Goal: Task Accomplishment & Management: Use online tool/utility

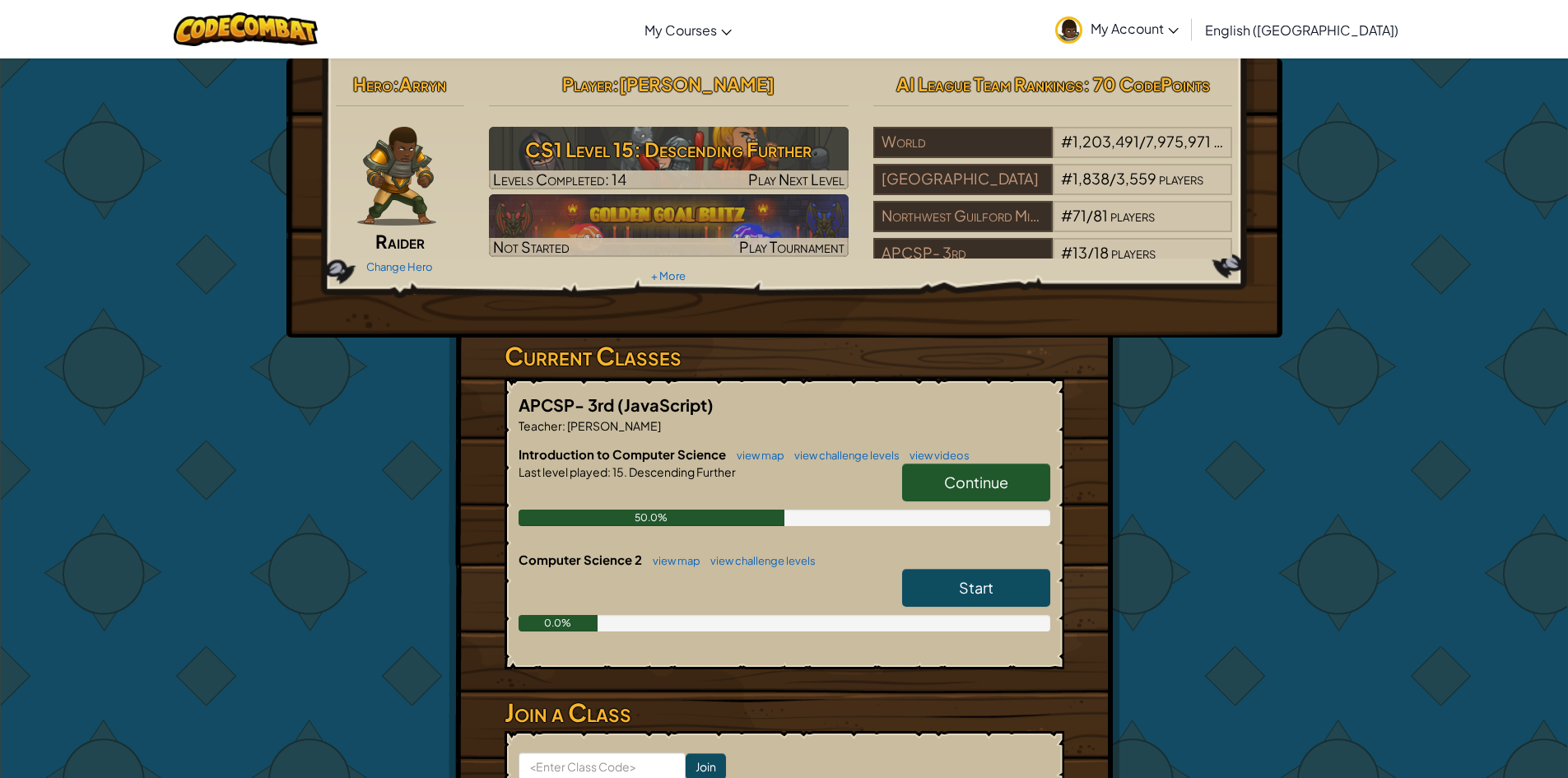
click at [941, 484] on link "Continue" at bounding box center [976, 482] width 148 height 38
click at [950, 482] on span "Continue" at bounding box center [976, 481] width 64 height 19
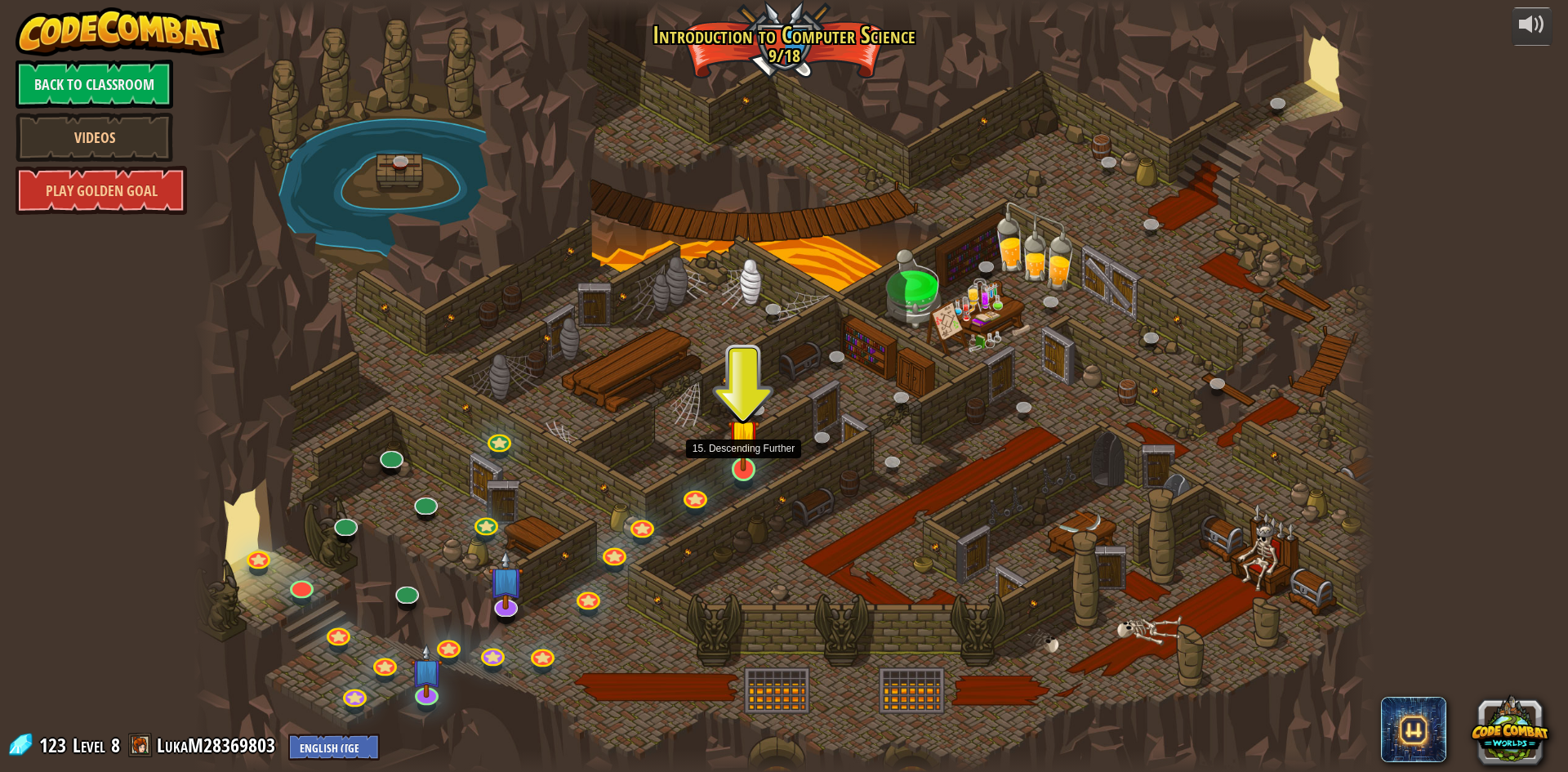
click at [757, 459] on img at bounding box center [744, 434] width 32 height 73
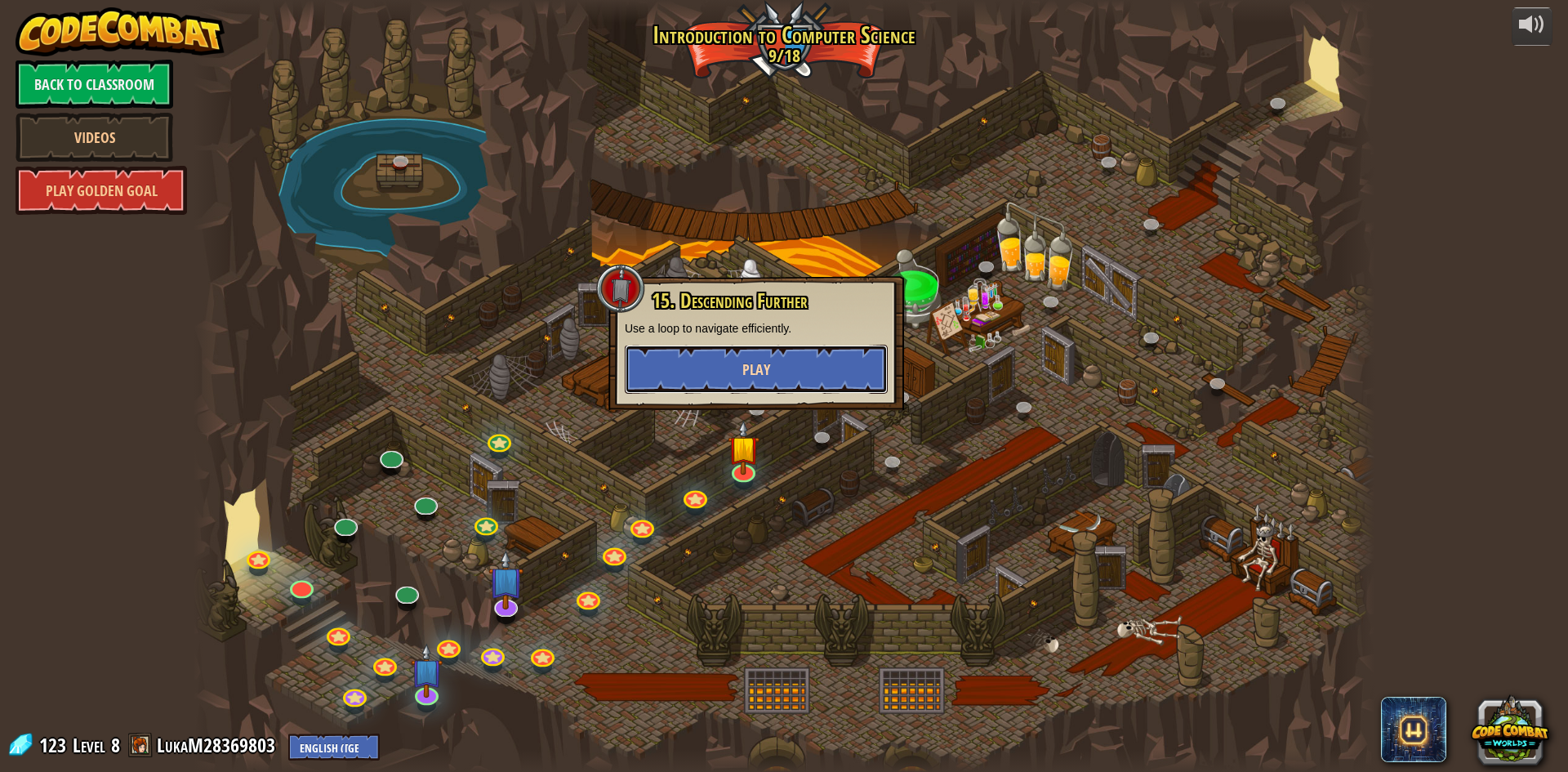
click at [757, 366] on span "Play" at bounding box center [757, 369] width 28 height 20
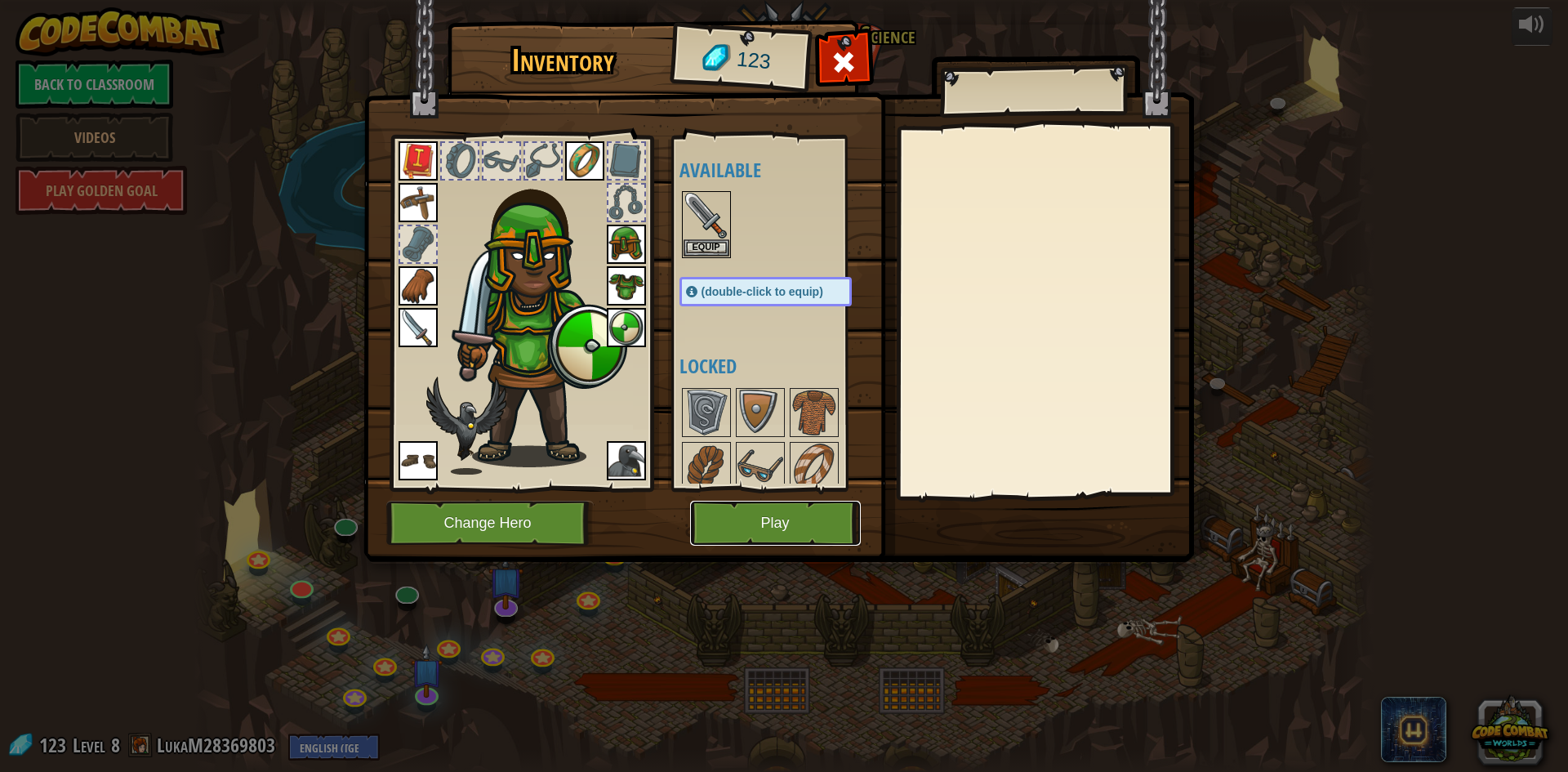
click at [817, 529] on button "Play" at bounding box center [775, 523] width 171 height 45
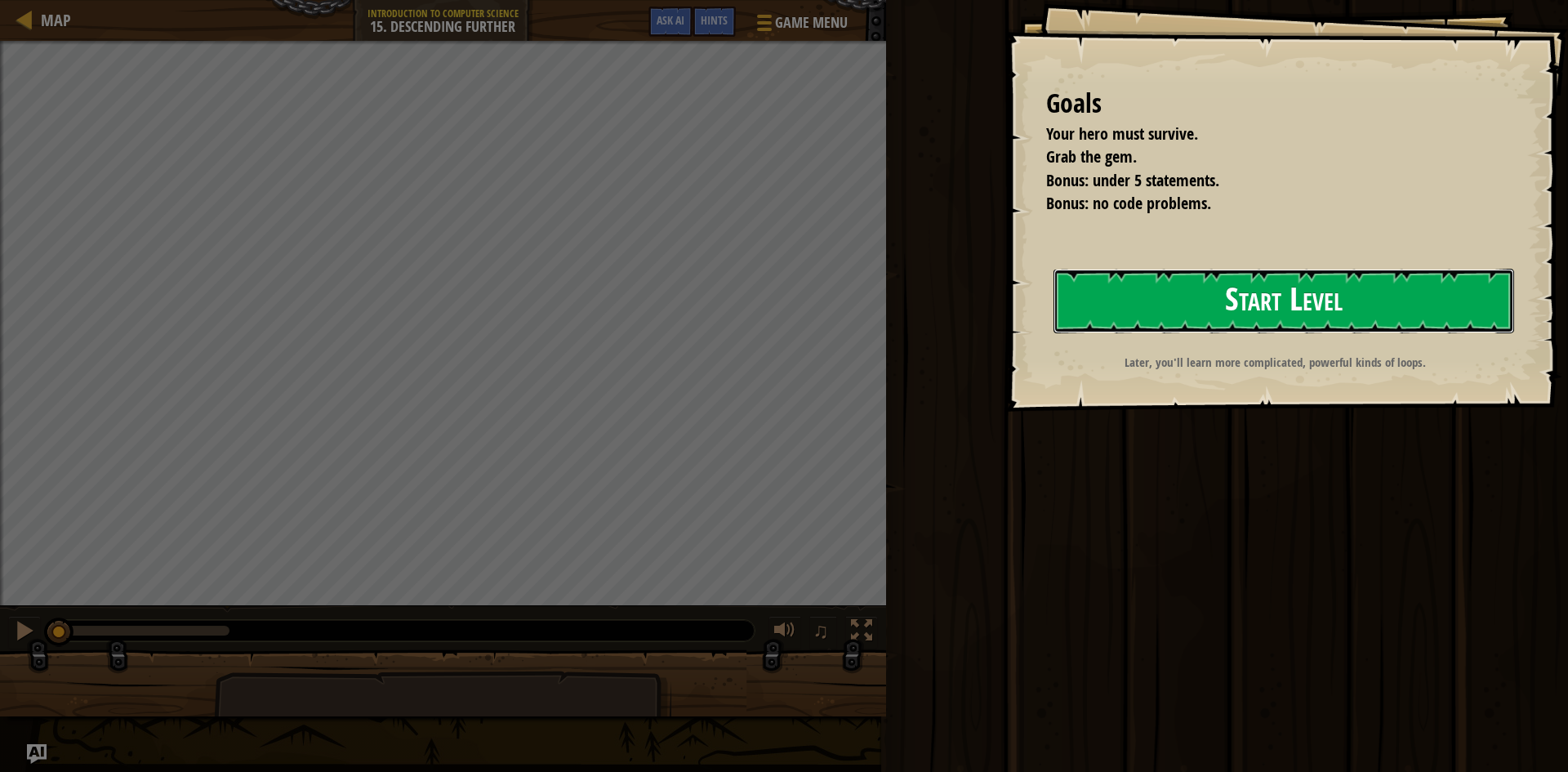
click at [1182, 299] on button "Start Level" at bounding box center [1283, 301] width 461 height 65
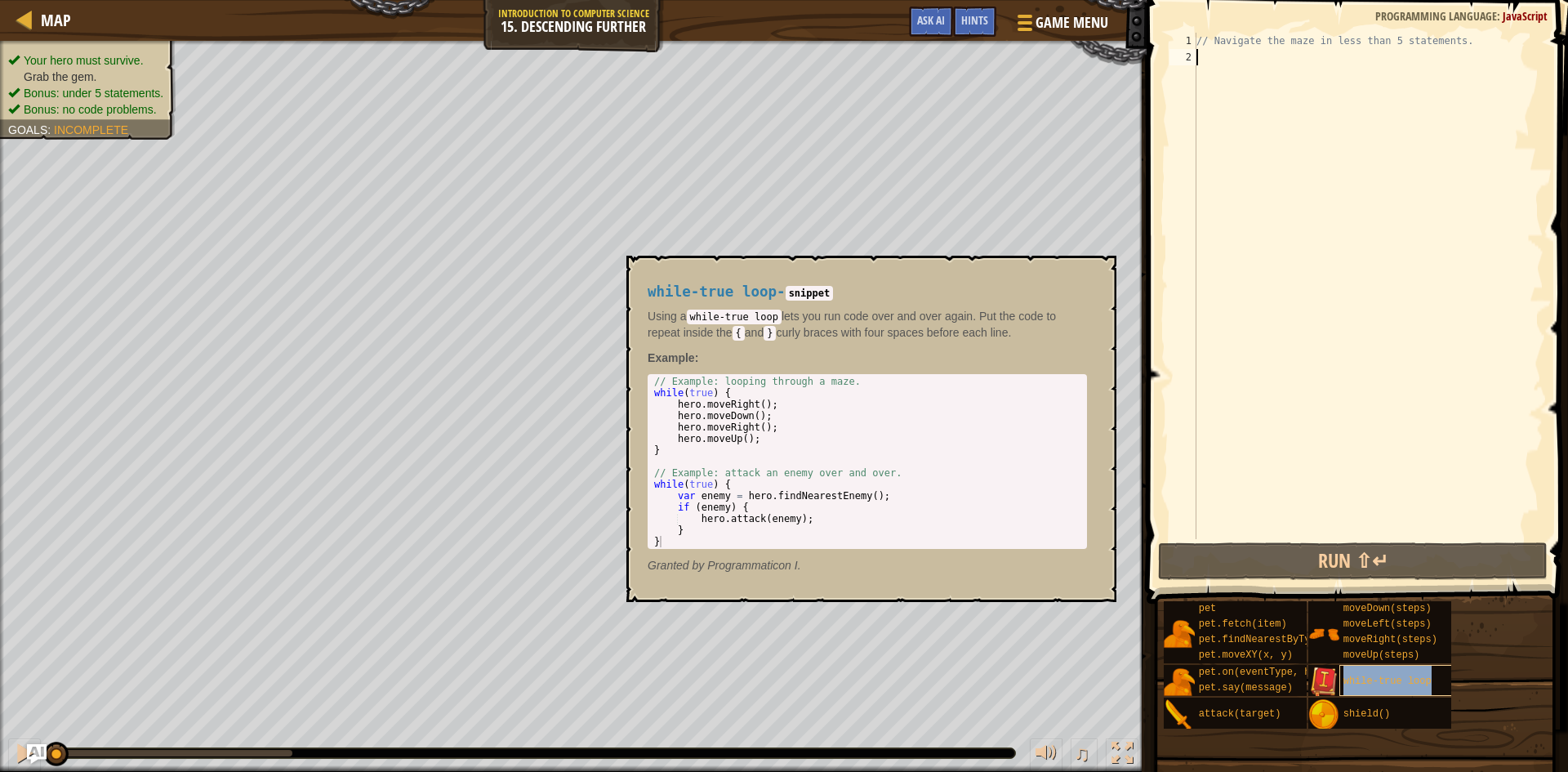
click at [1394, 676] on span "while-true loop" at bounding box center [1388, 681] width 88 height 11
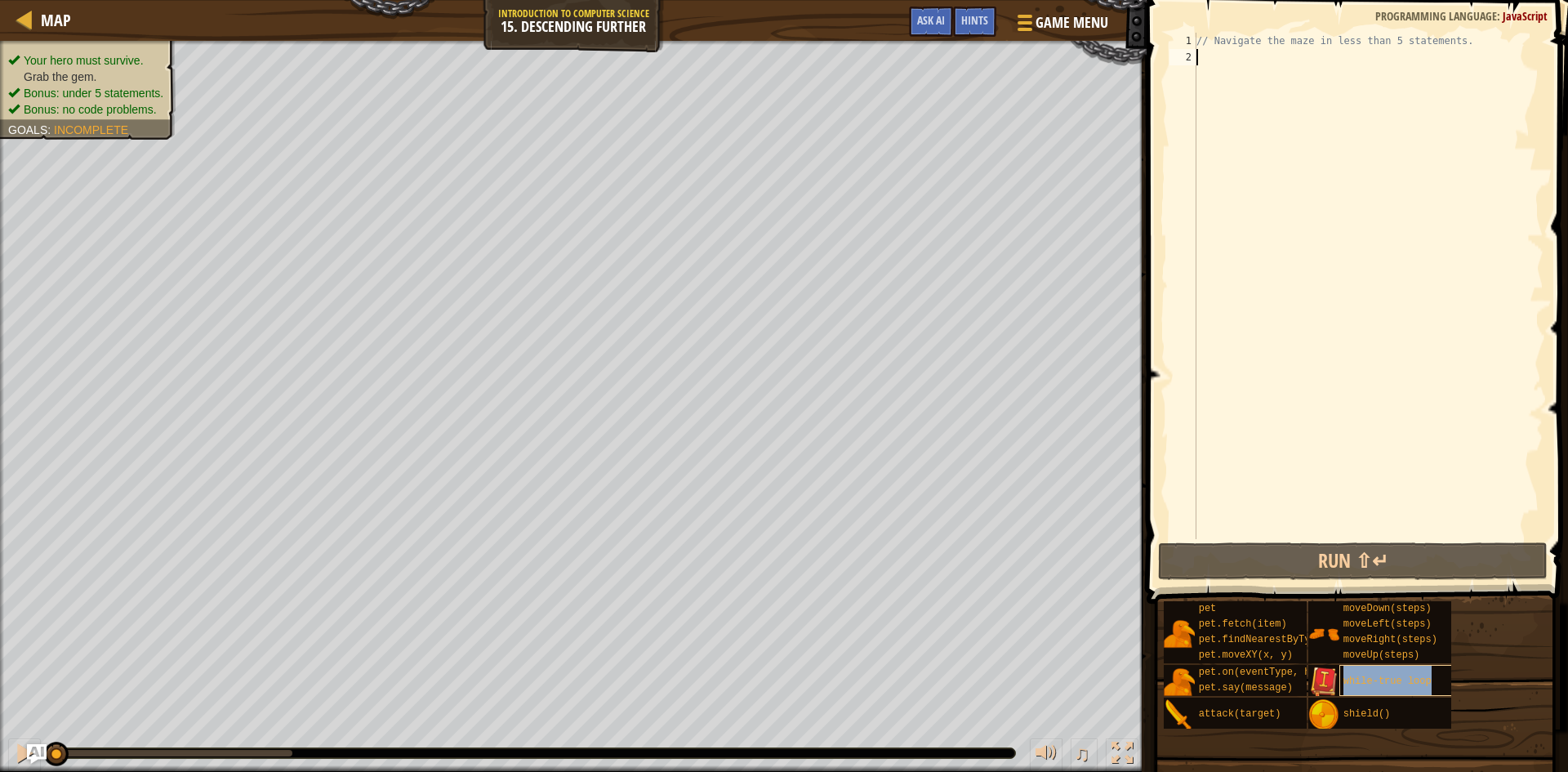
click at [1394, 676] on span "while-true loop" at bounding box center [1388, 681] width 88 height 11
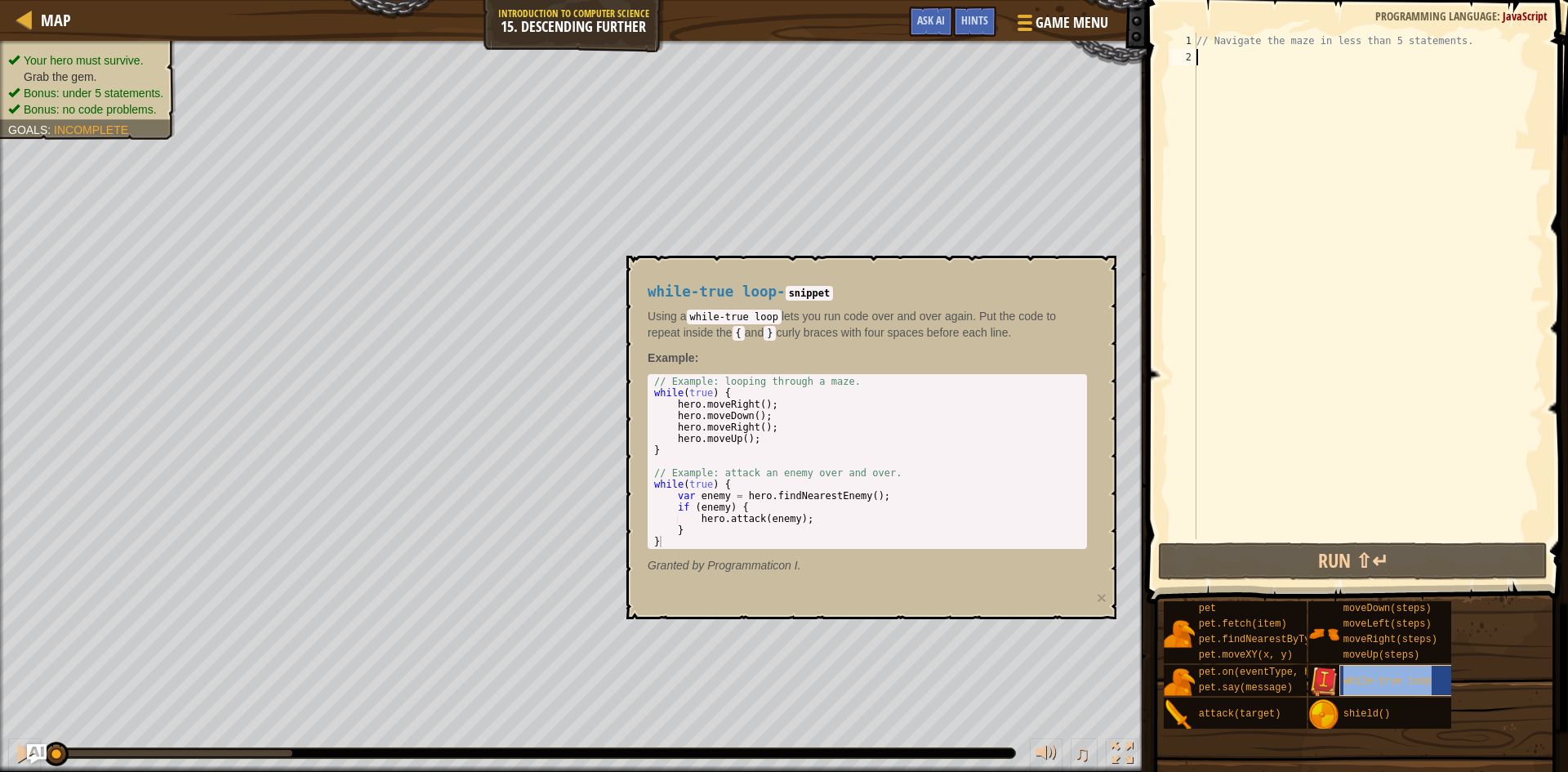
click at [1394, 676] on span "while-true loop" at bounding box center [1388, 681] width 88 height 11
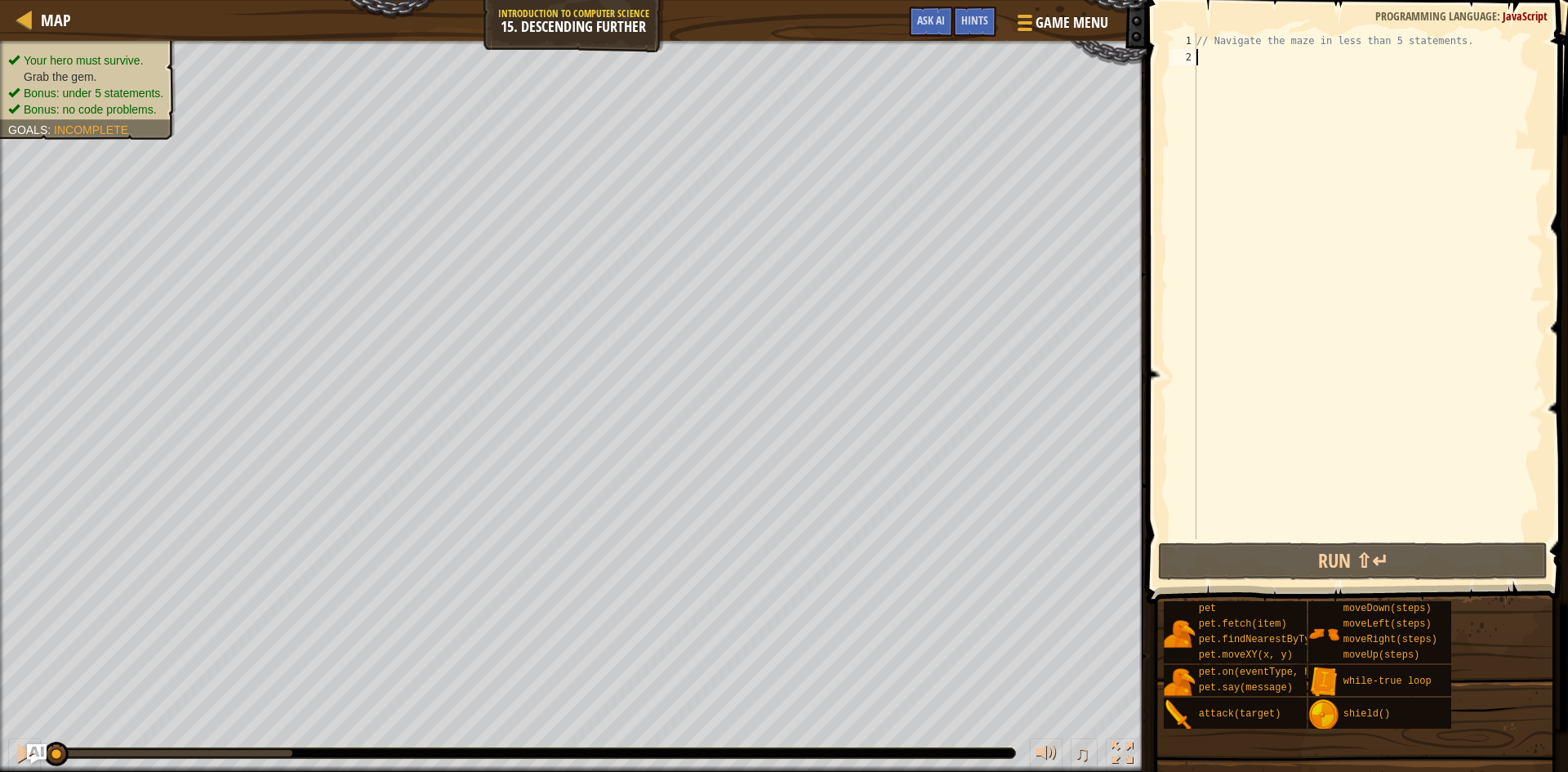
scroll to position [7, 0]
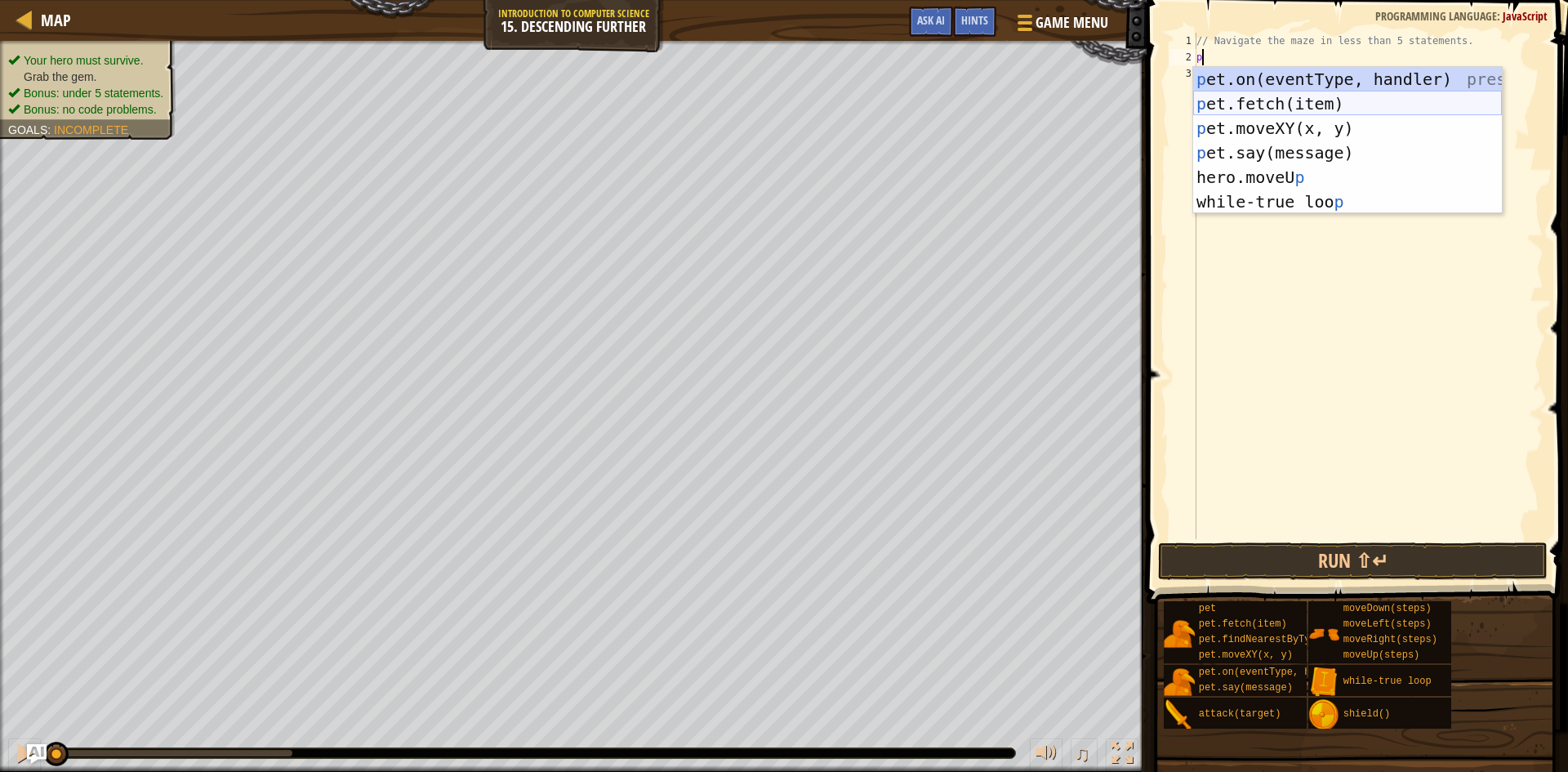
click at [1235, 106] on div "p et.on(eventType, handler) press enter p et.fetch(item) press enter p et.moveX…" at bounding box center [1347, 165] width 308 height 196
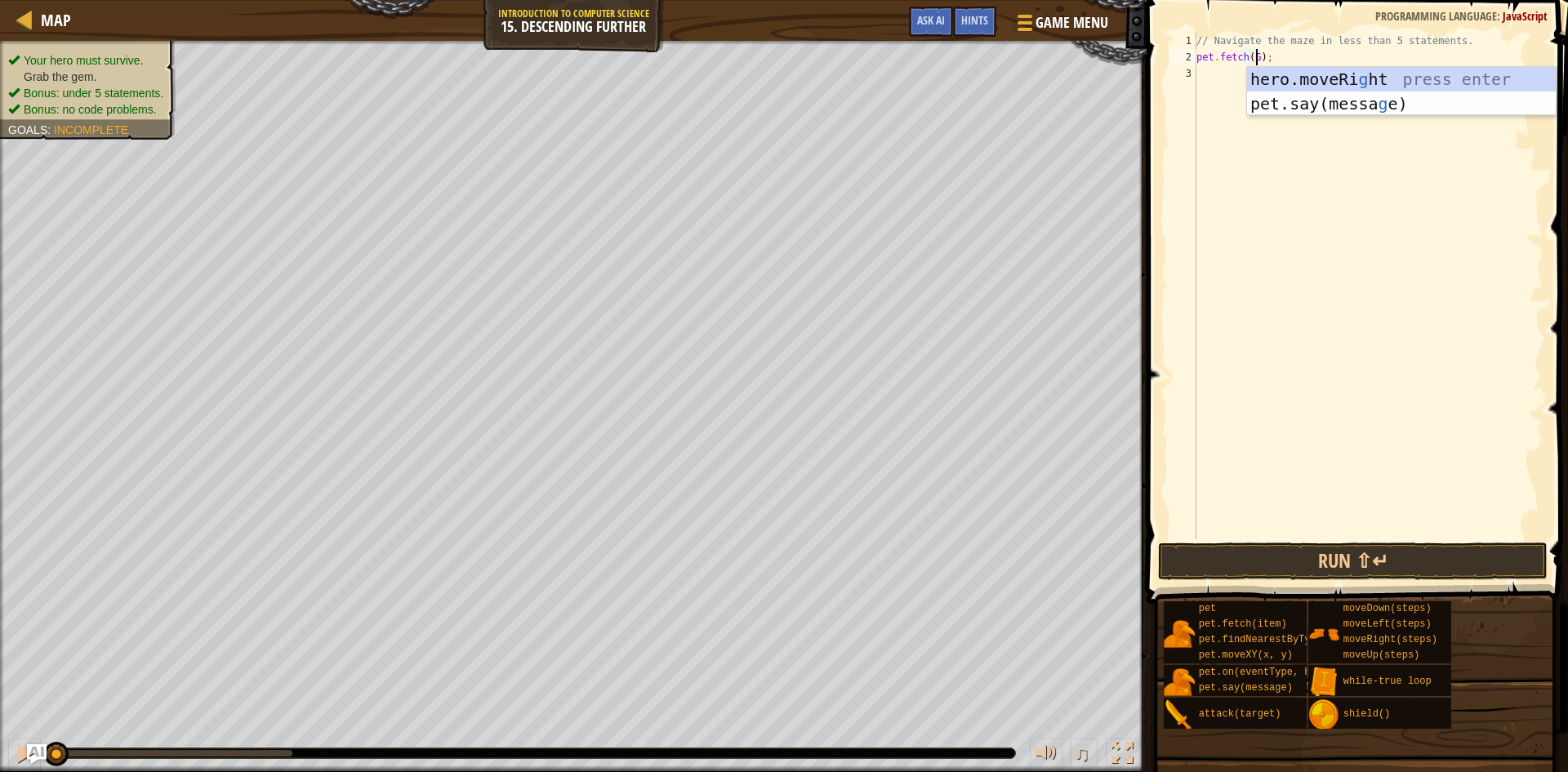
scroll to position [7, 6]
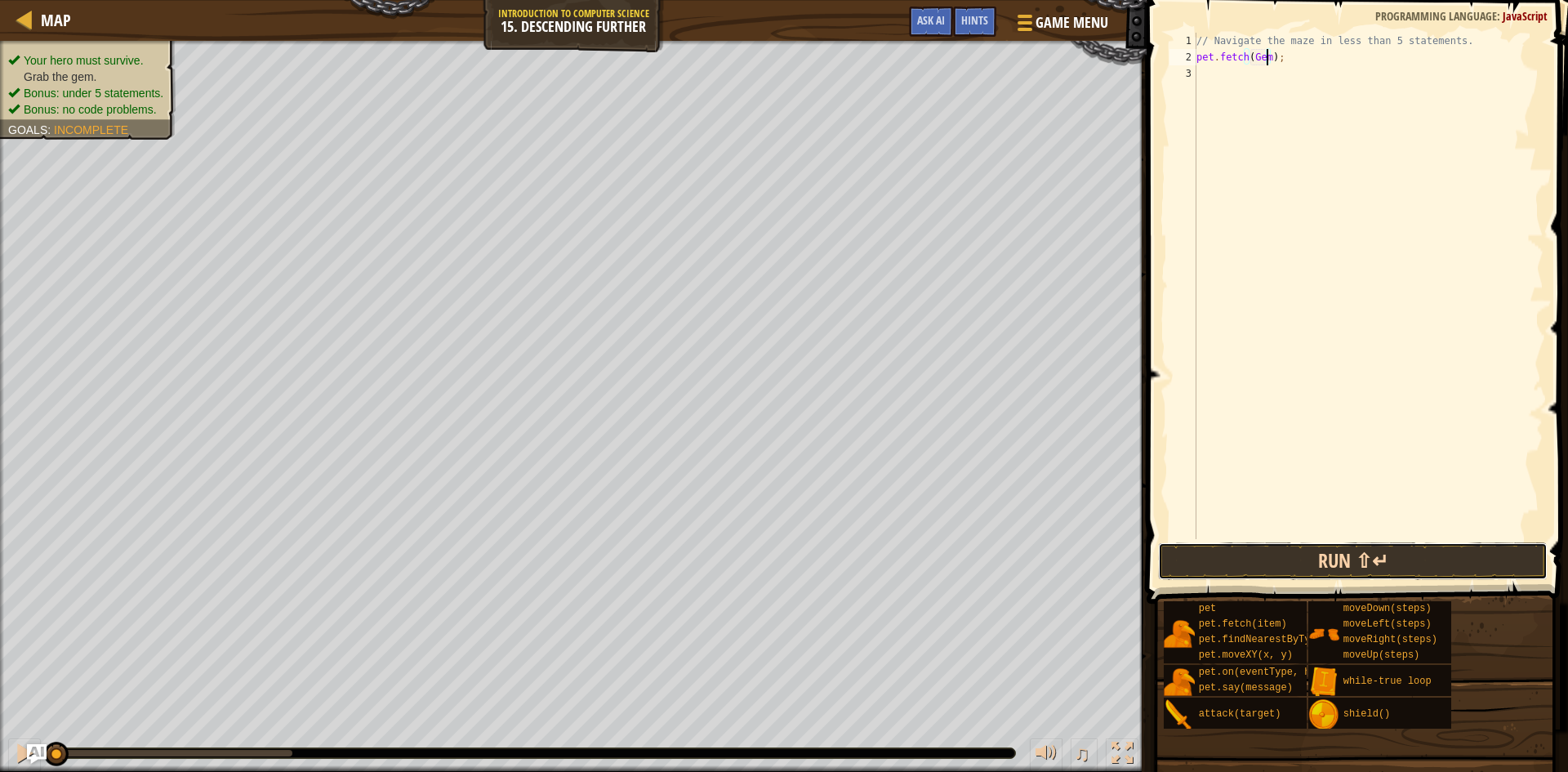
click at [1204, 546] on button "Run ⇧↵" at bounding box center [1353, 561] width 389 height 38
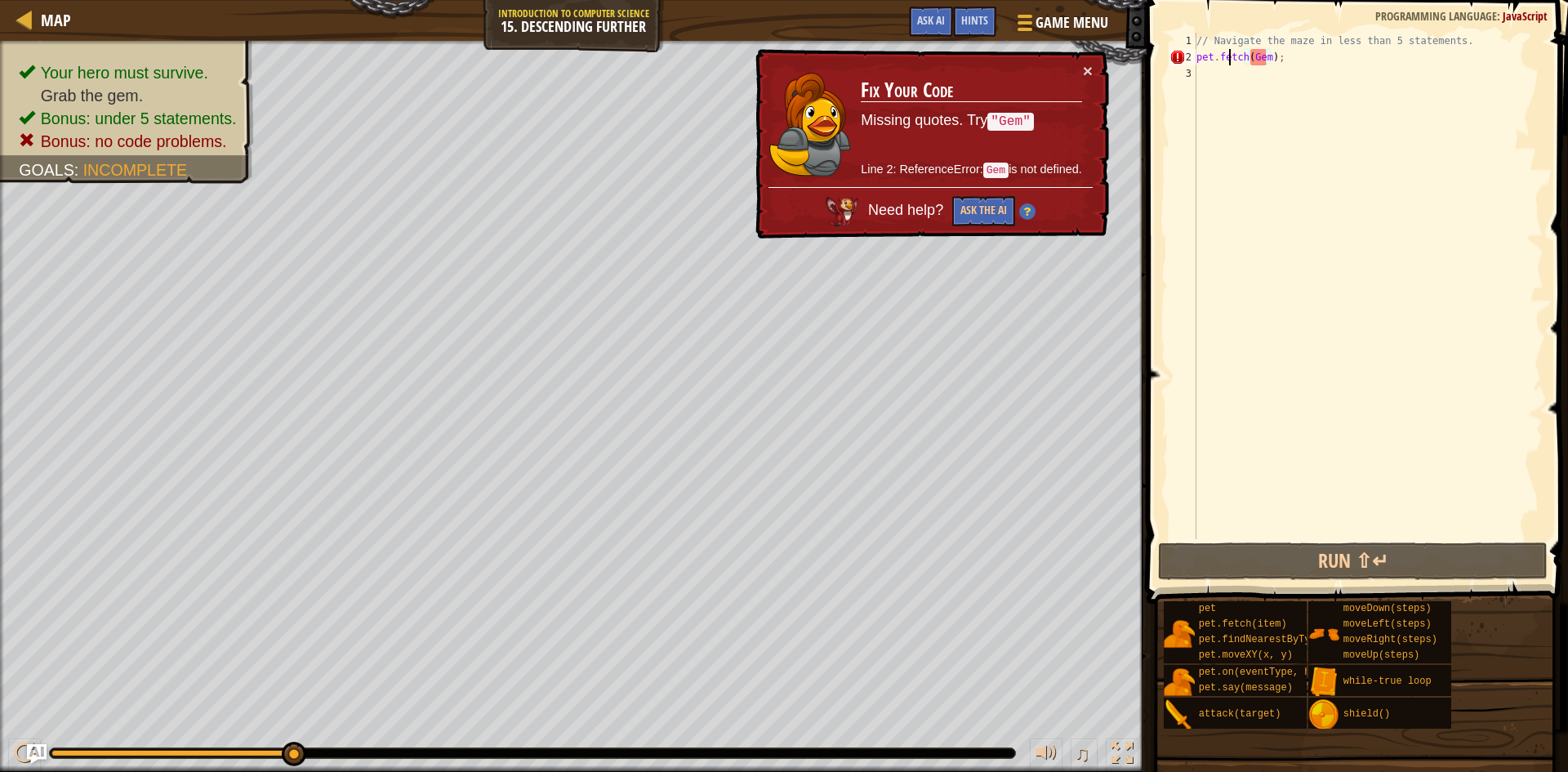
click at [1229, 51] on div "// Navigate the maze in less than 5 statements. pet . fetch ( Gem ) ;" at bounding box center [1368, 302] width 350 height 539
click at [1292, 61] on div "// Navigate the maze in less than 5 statements. pet . fetch ( Gem ) ;" at bounding box center [1368, 302] width 350 height 539
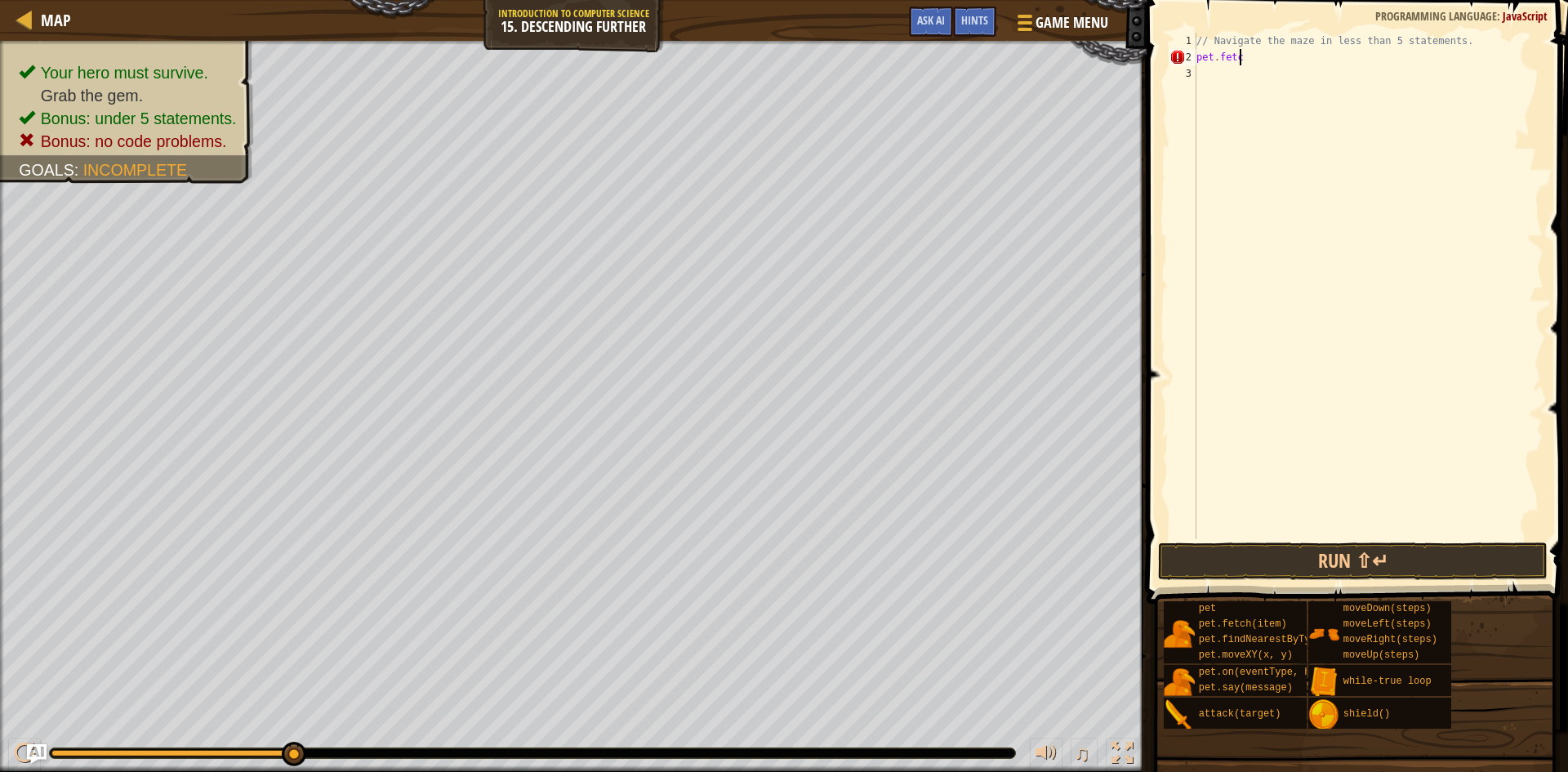
scroll to position [7, 2]
type textarea "p"
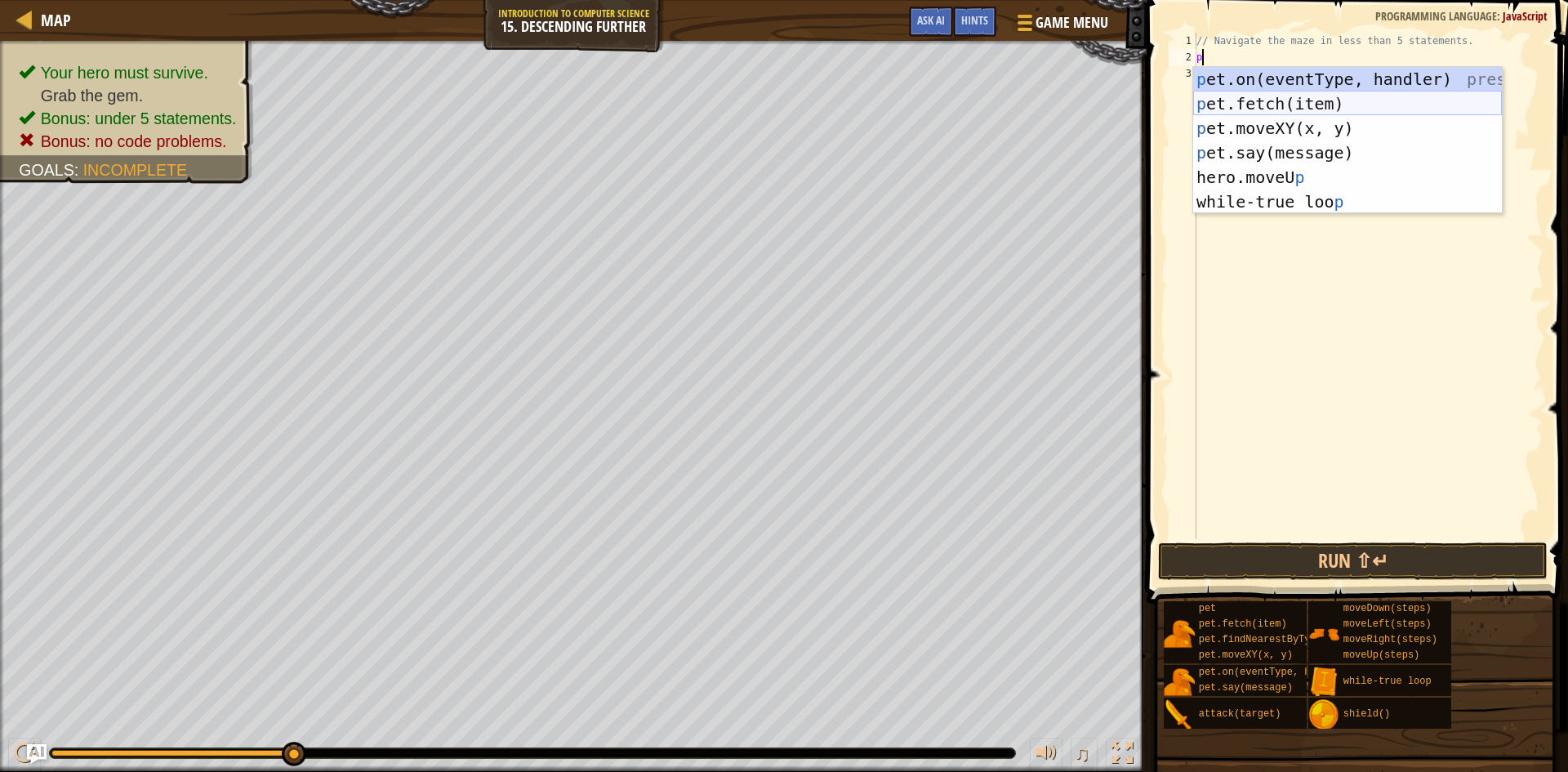
click at [1269, 105] on div "p et.on(eventType, handler) press enter p et.fetch(item) press enter p et.moveX…" at bounding box center [1347, 165] width 308 height 196
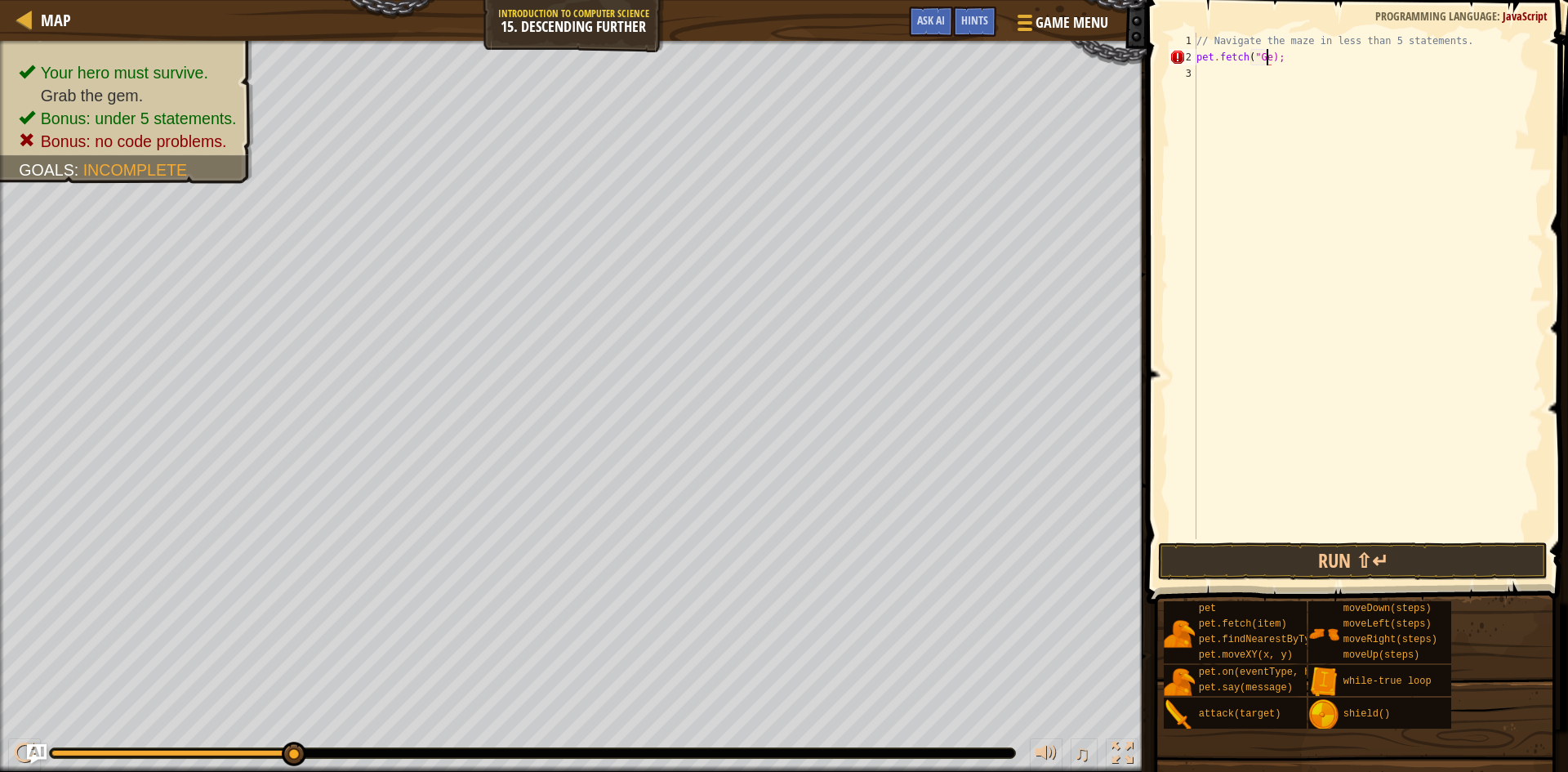
scroll to position [7, 7]
type textarea "pet.fetch("Gem");"
click at [1263, 552] on button "Run ⇧↵" at bounding box center [1353, 561] width 389 height 38
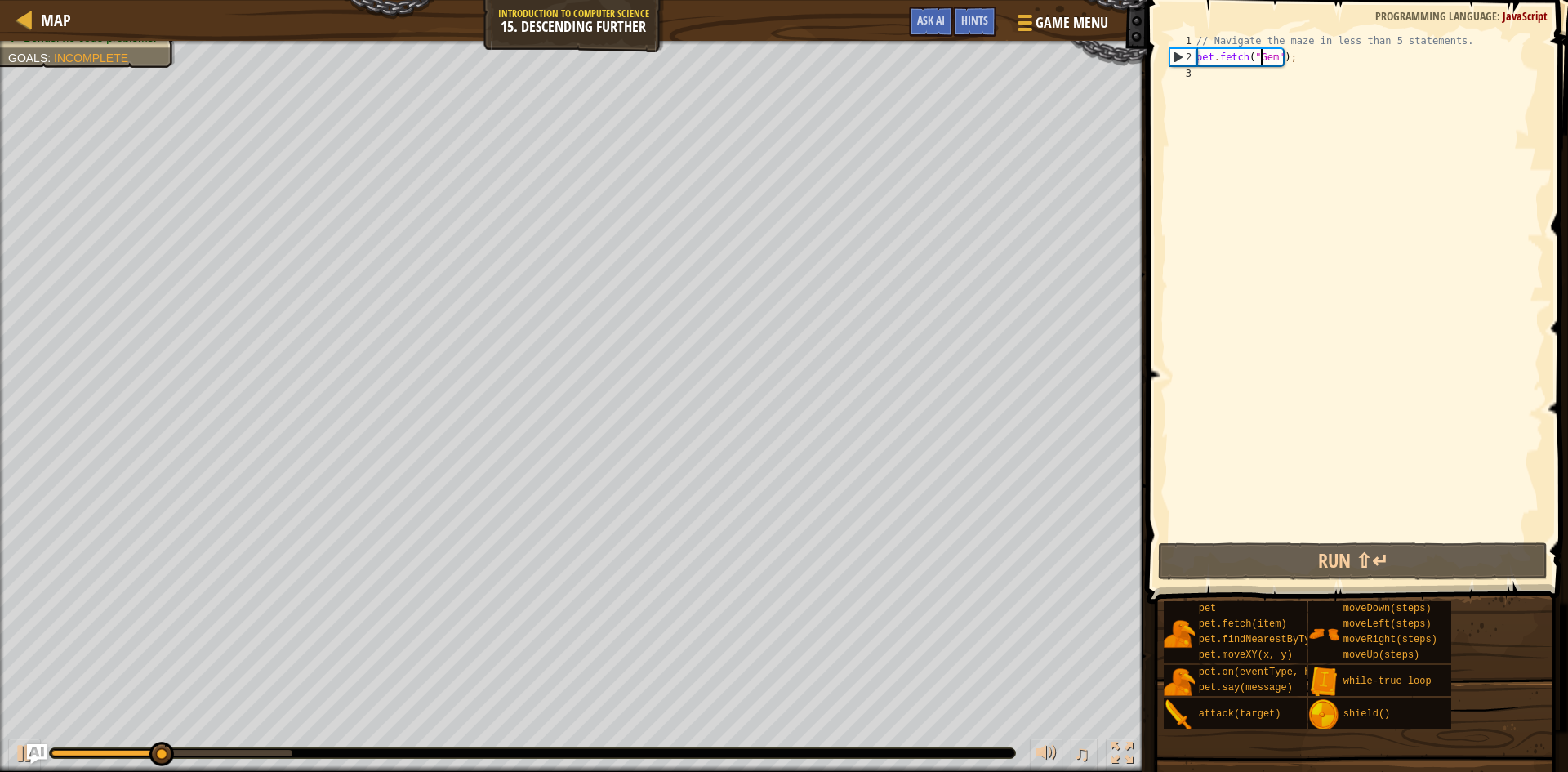
click at [1260, 57] on div "// Navigate the maze in less than 5 statements. pet . fetch ( "Gem" ) ;" at bounding box center [1368, 302] width 350 height 539
click at [1208, 53] on div "// Navigate the maze in less than 5 statements. pet . fetch ( "Gem" ) ;" at bounding box center [1368, 302] width 350 height 539
click at [1276, 53] on div "// Navigate the maze in less than 5 statements. pet . fetch ( "Gem" ) ;" at bounding box center [1368, 302] width 350 height 539
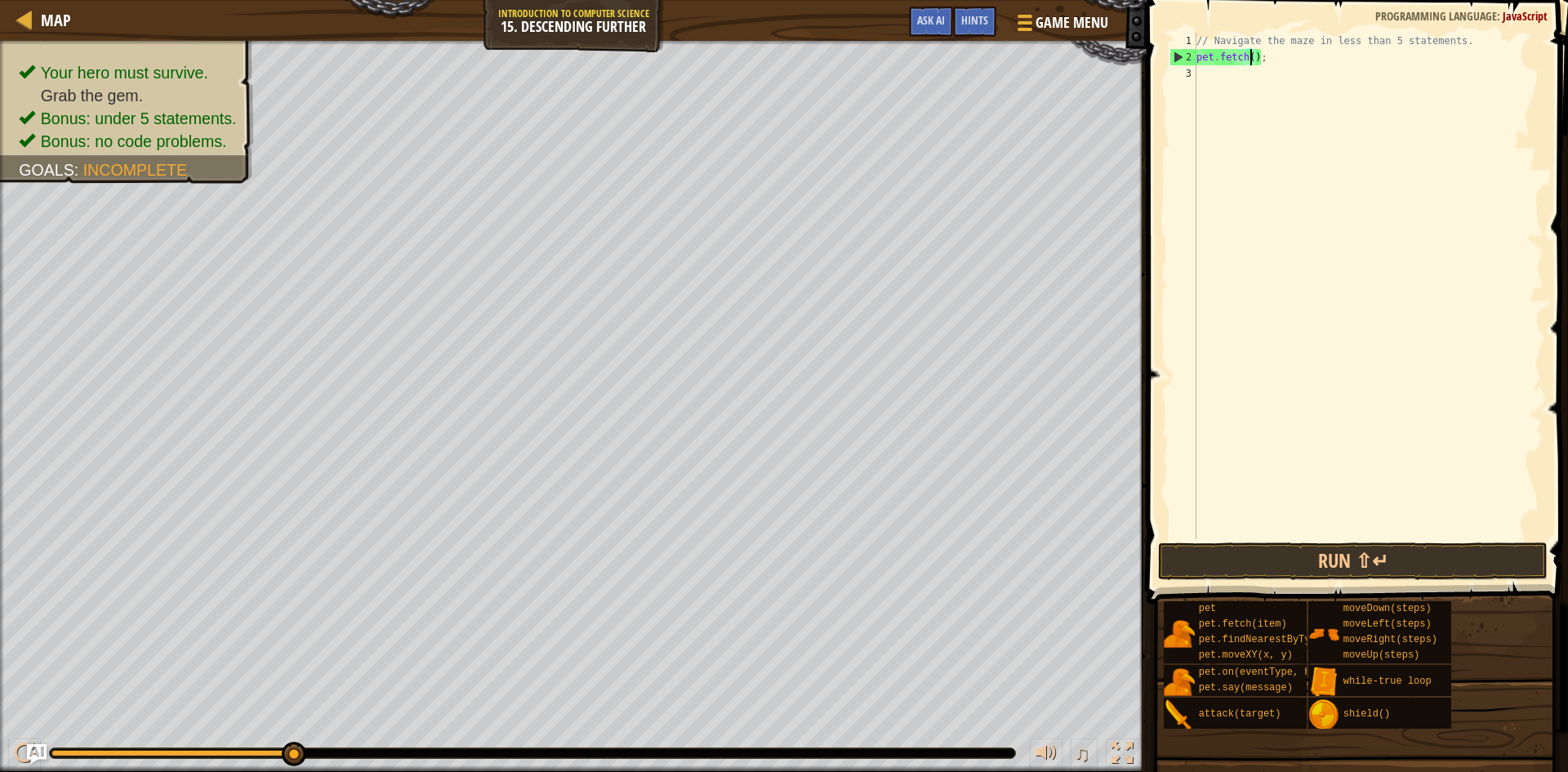
scroll to position [7, 4]
click at [1276, 34] on div "// Navigate the maze in less than 5 statements. pet . fetch ) ;" at bounding box center [1368, 302] width 350 height 539
click at [1278, 52] on div "// Navigate the maze in less than 5 statements. pet . fetch ) ;" at bounding box center [1368, 302] width 350 height 539
type textarea "p"
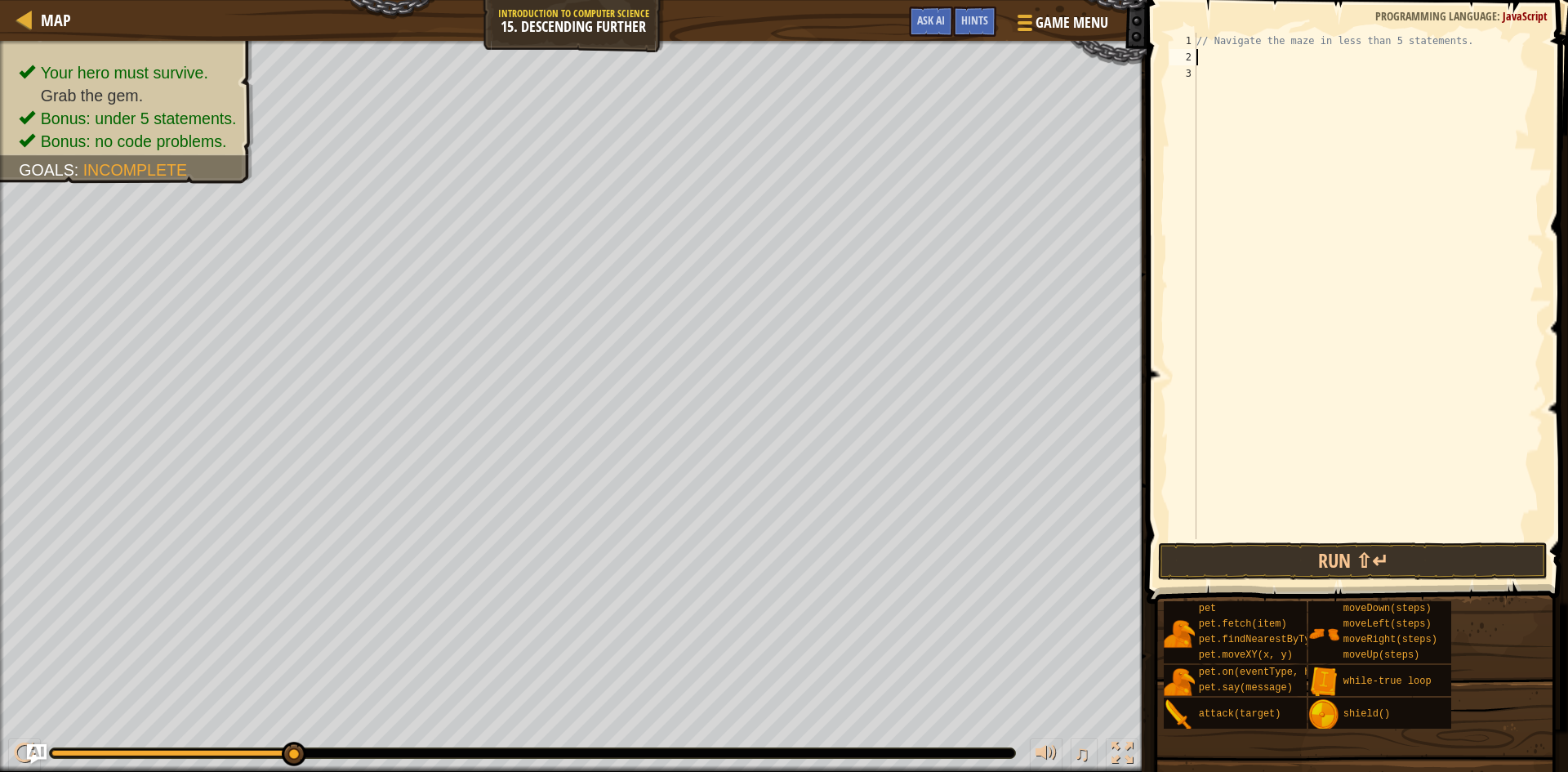
type textarea "w"
click at [1231, 73] on div "w [PERSON_NAME]-true loop press enter hero.moveDo w n press enter" at bounding box center [1347, 116] width 308 height 98
type textarea "m"
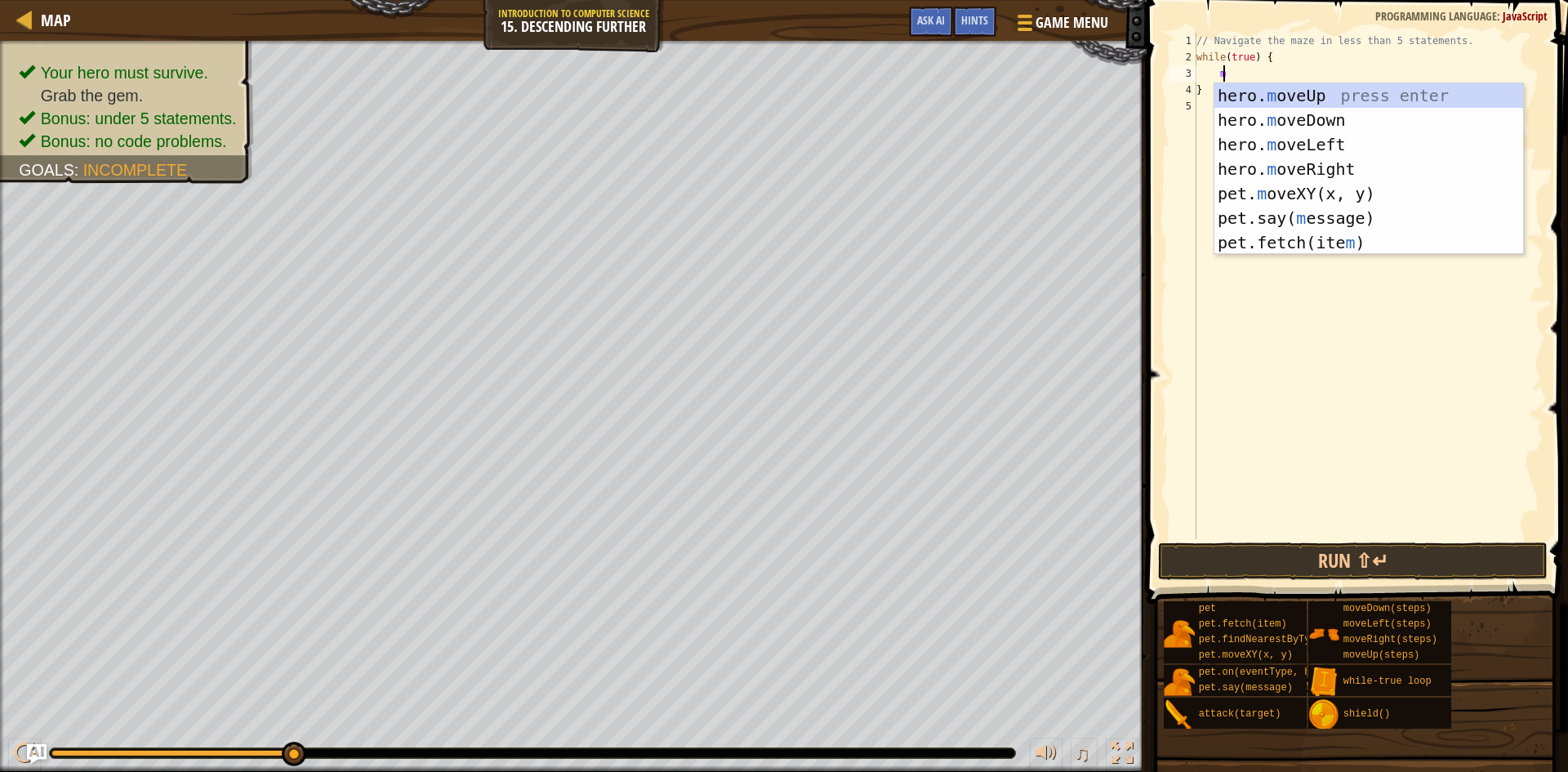
scroll to position [7, 2]
click at [1264, 167] on div "hero. m oveUp press enter hero. m oveDown press enter hero. m oveLeft press ent…" at bounding box center [1368, 194] width 308 height 221
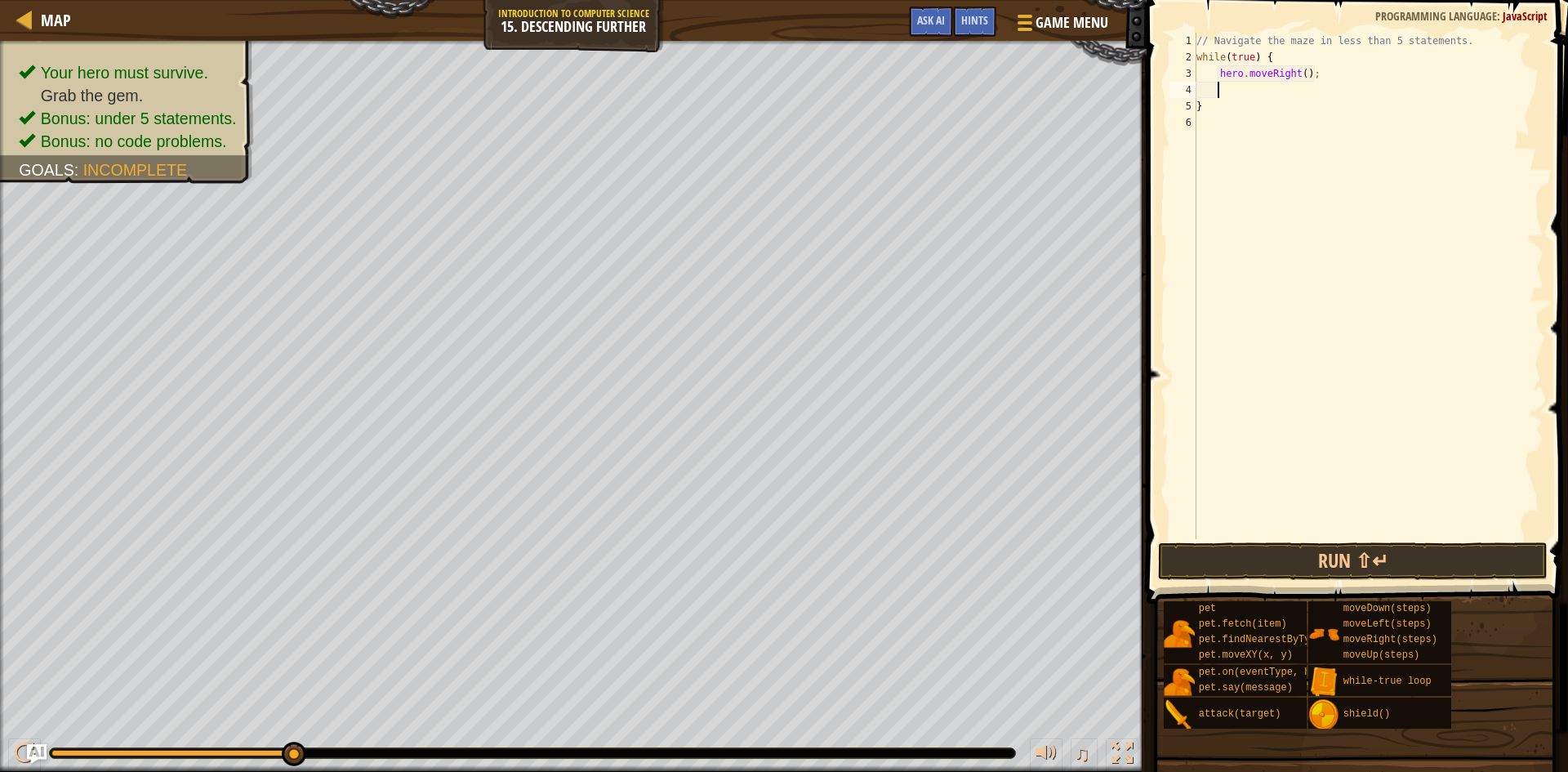
scroll to position [7, 1]
click at [1268, 73] on div "// Navigate the maze in less than 5 statements. while ( true ) { hero . moveRig…" at bounding box center [1368, 302] width 350 height 539
click at [1298, 74] on div "// Navigate the maze in less than 5 statements. while ( true ) { hero . moveRig…" at bounding box center [1368, 302] width 350 height 539
click at [1207, 52] on div "// Navigate the maze in less than 5 statements. while ( true ) { hero . moveRig…" at bounding box center [1368, 302] width 350 height 539
click at [1229, 66] on div "// Navigate the maze in less than 5 statements. while ( true ) { hero . moveRig…" at bounding box center [1368, 302] width 350 height 539
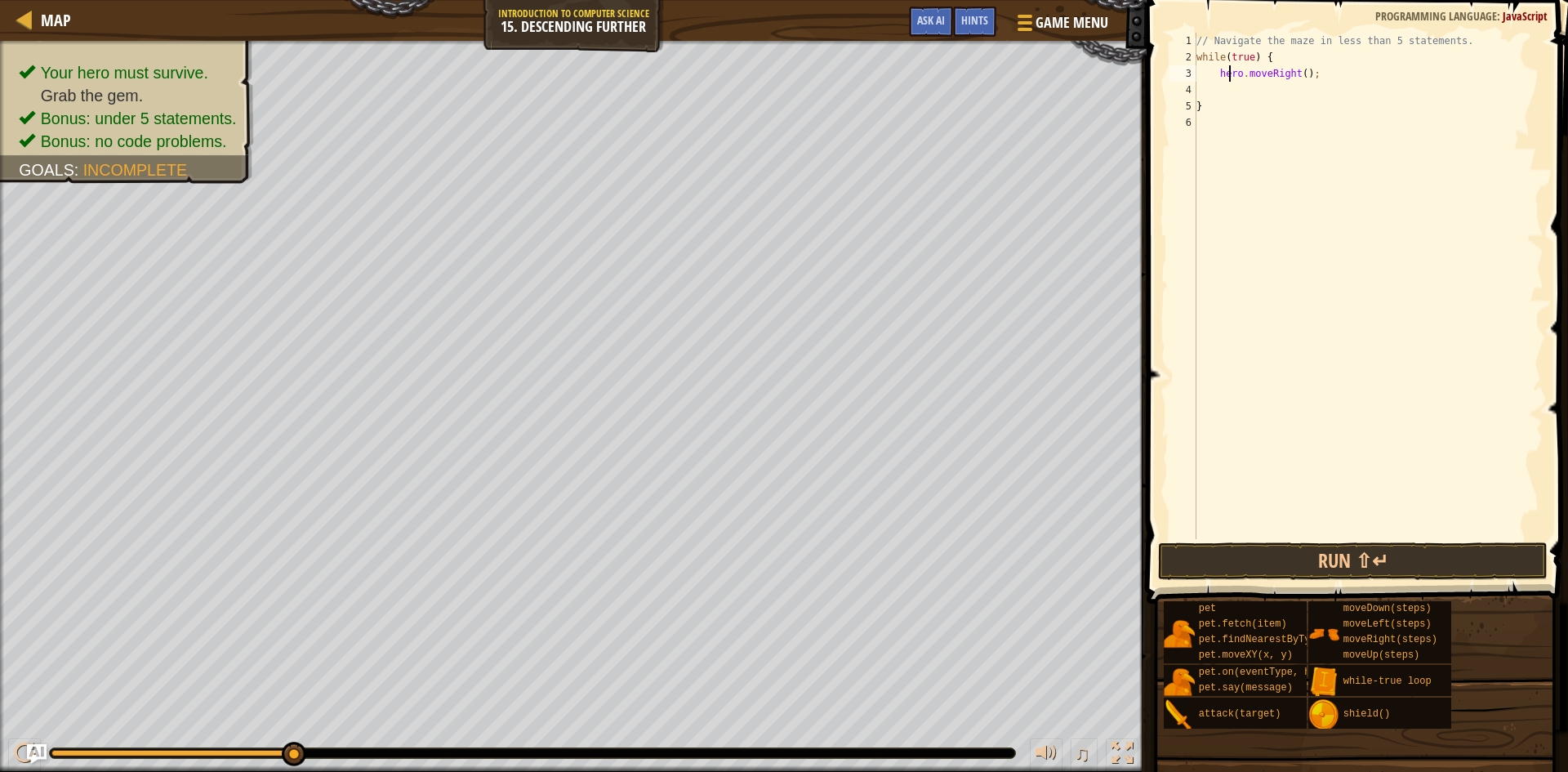
click at [1297, 71] on div "// Navigate the maze in less than 5 statements. while ( true ) { hero . moveRig…" at bounding box center [1368, 302] width 350 height 539
click at [1268, 43] on div "// Navigate the maze in less than 5 statements. while ( true ) { hero . moveRig…" at bounding box center [1368, 302] width 350 height 539
click at [1297, 74] on div "// Navigate the maze in less than 5 statements. while ( true ) { hero . moveRig…" at bounding box center [1368, 302] width 350 height 539
type textarea "hero.moveRight(2);"
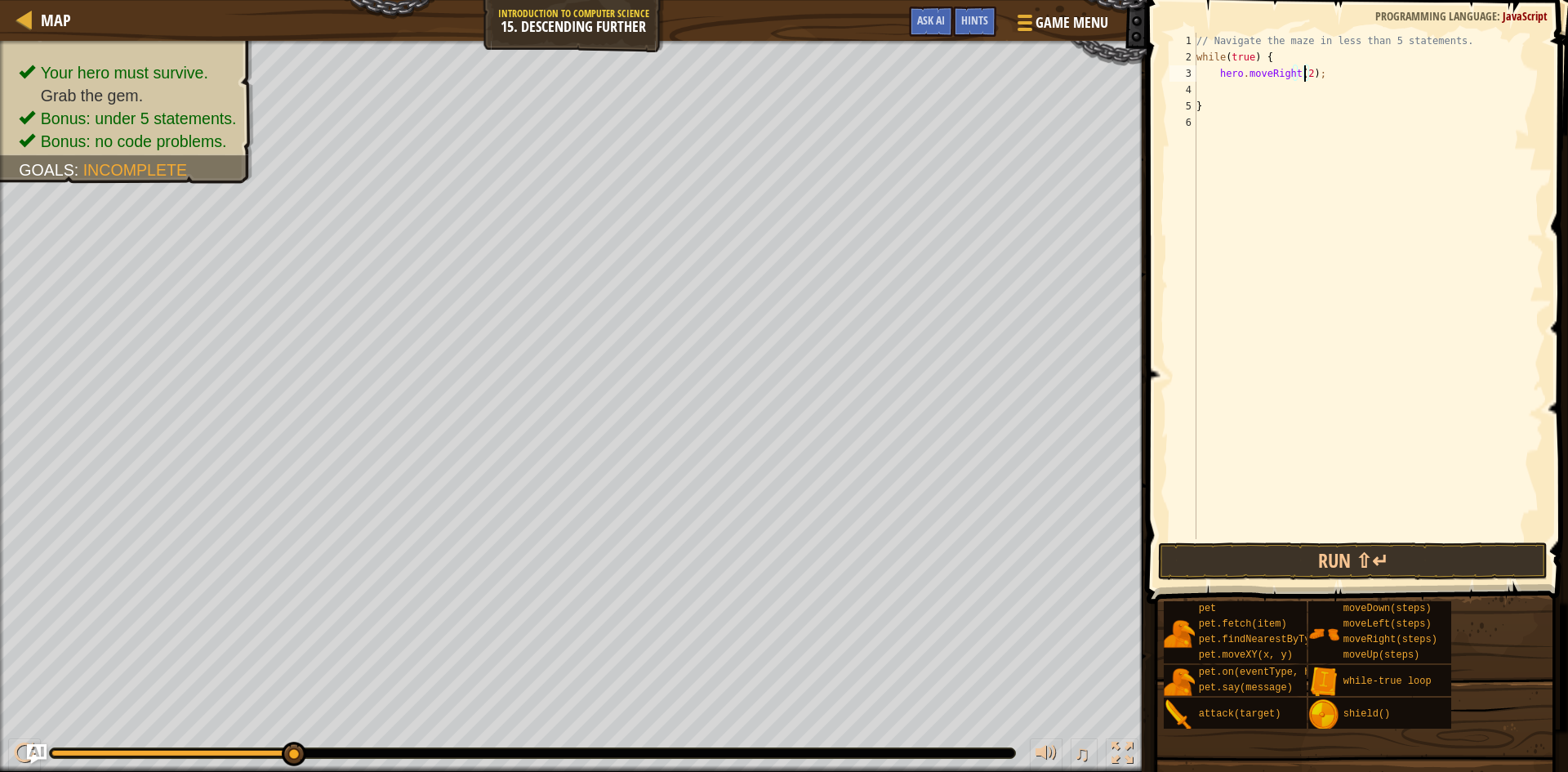
click at [1283, 94] on div "// Navigate the maze in less than 5 statements. while ( true ) { hero . moveRig…" at bounding box center [1368, 302] width 350 height 539
type textarea "m"
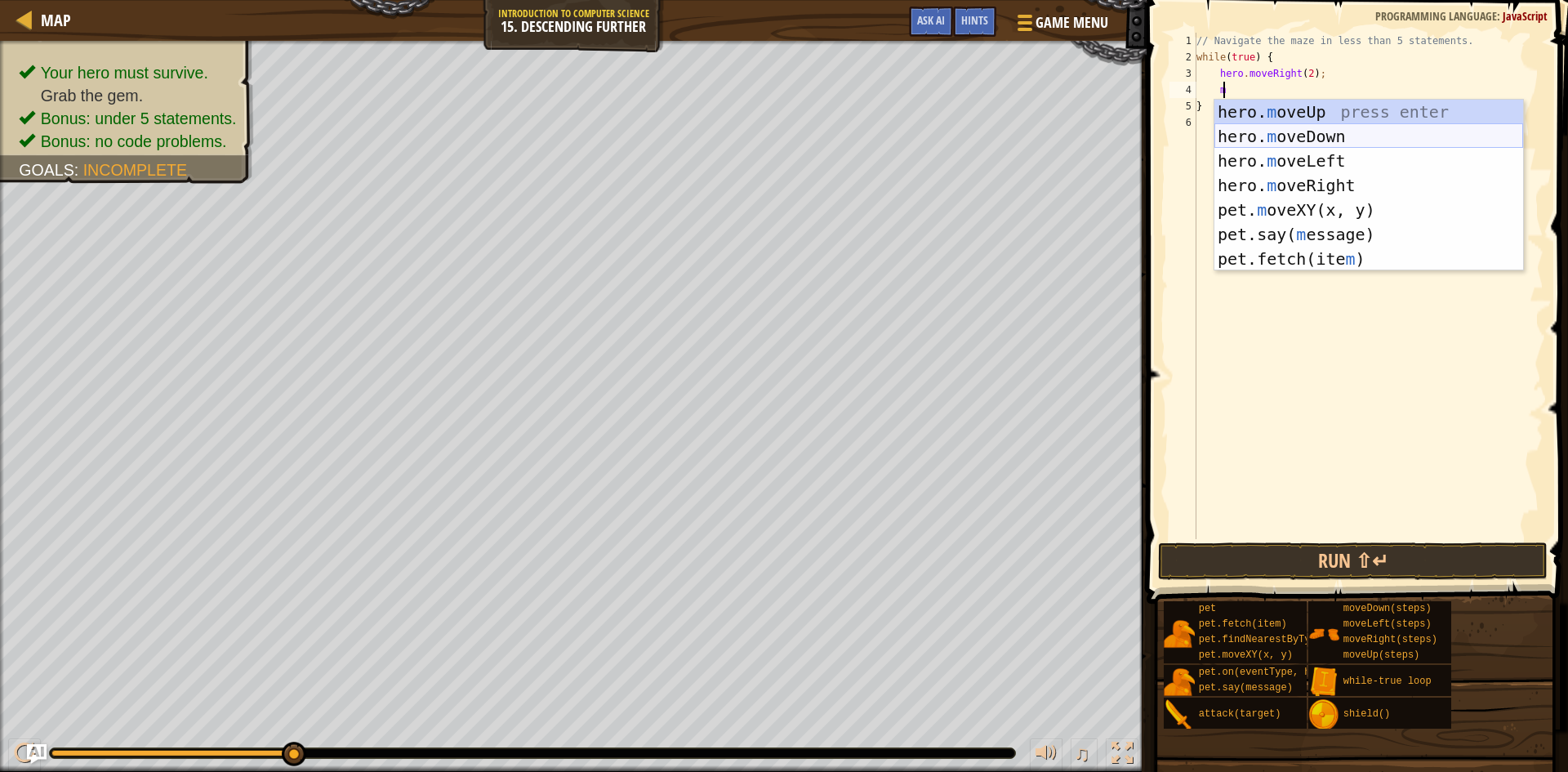
click at [1289, 136] on div "hero. m oveUp press enter hero. m oveDown press enter hero. m oveLeft press ent…" at bounding box center [1368, 210] width 308 height 221
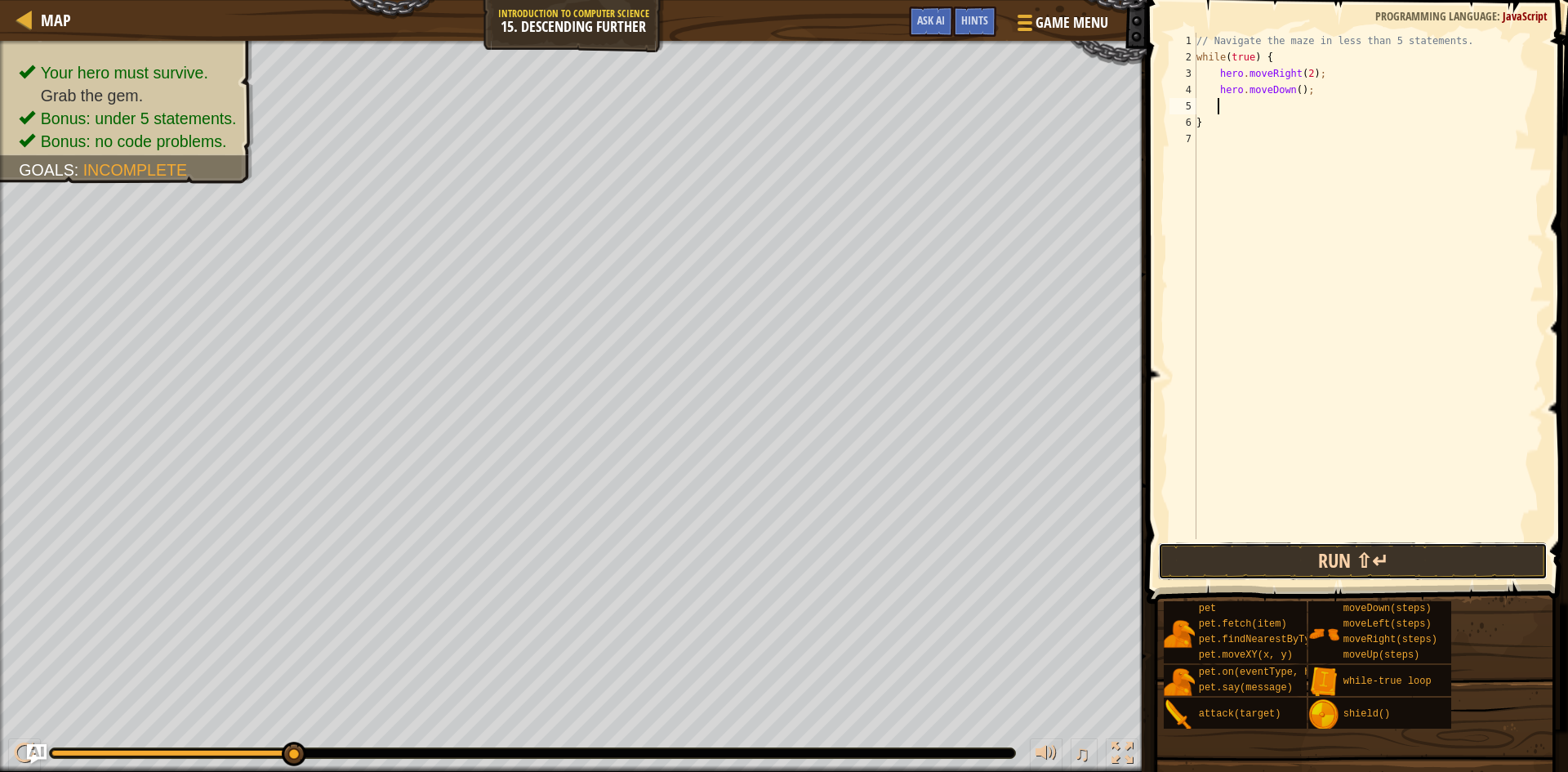
click at [1254, 560] on button "Run ⇧↵" at bounding box center [1353, 561] width 389 height 38
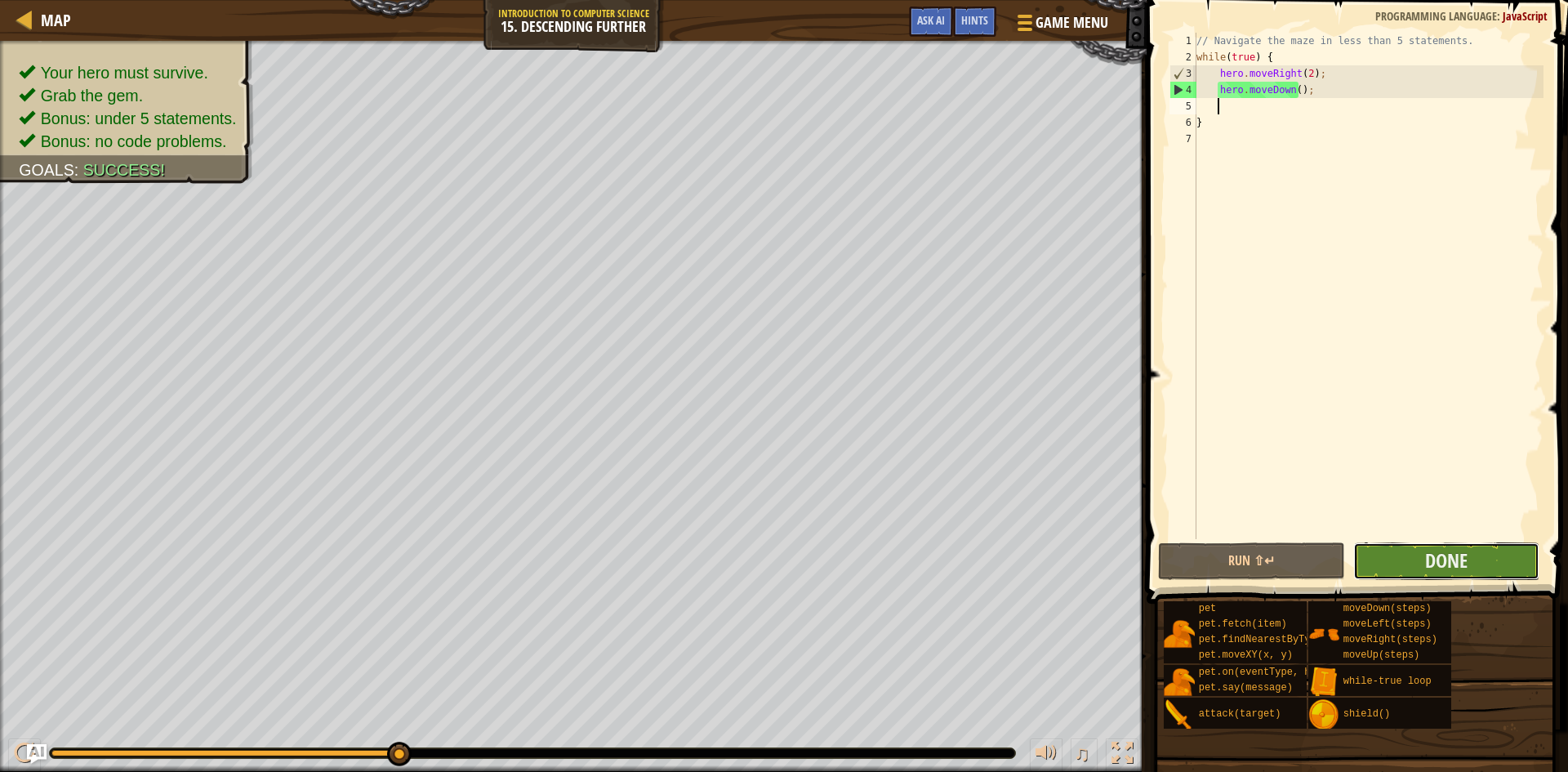
click at [1405, 559] on button "Done" at bounding box center [1447, 561] width 187 height 38
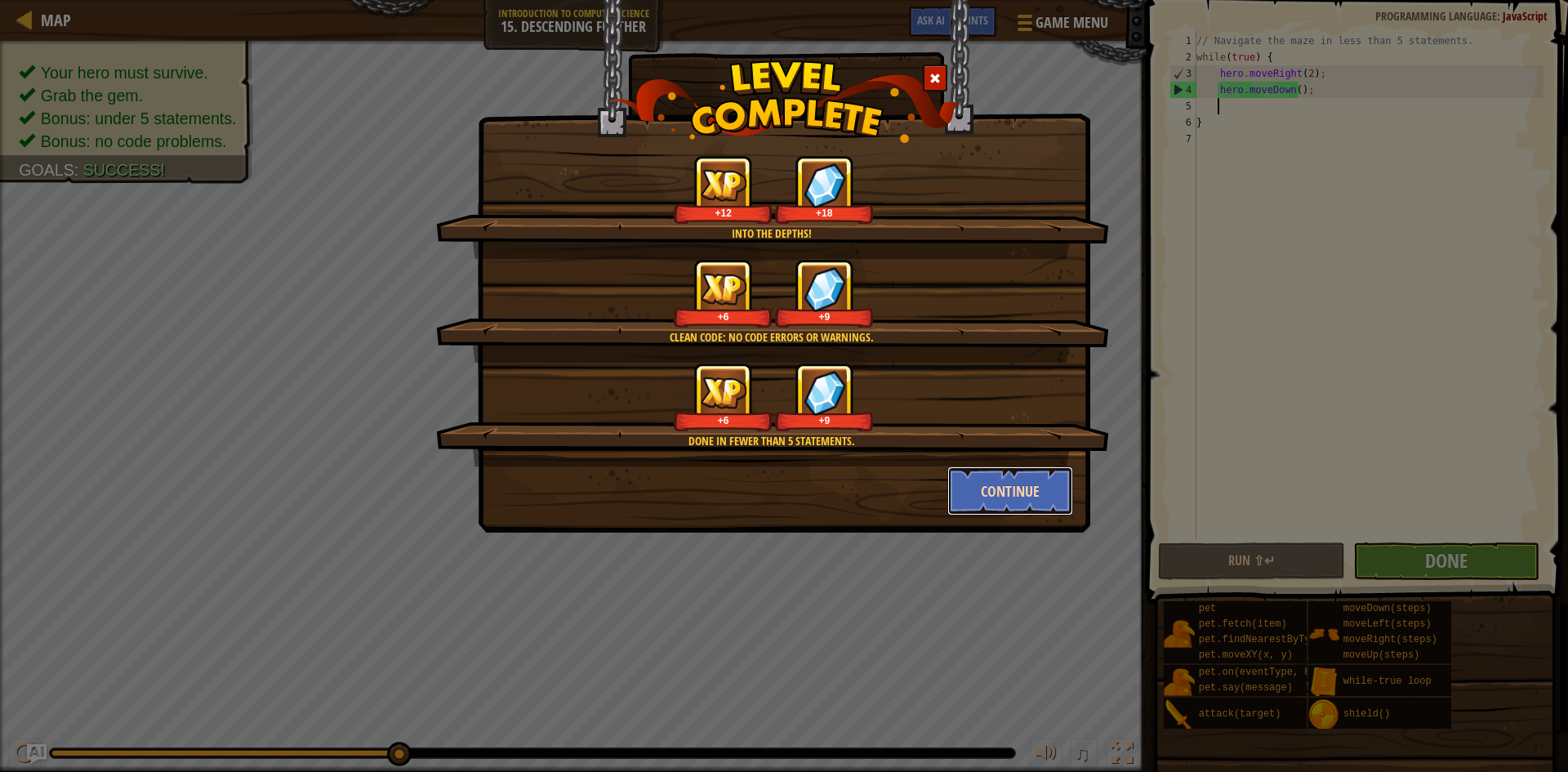
click at [990, 495] on button "Continue" at bounding box center [1010, 491] width 127 height 49
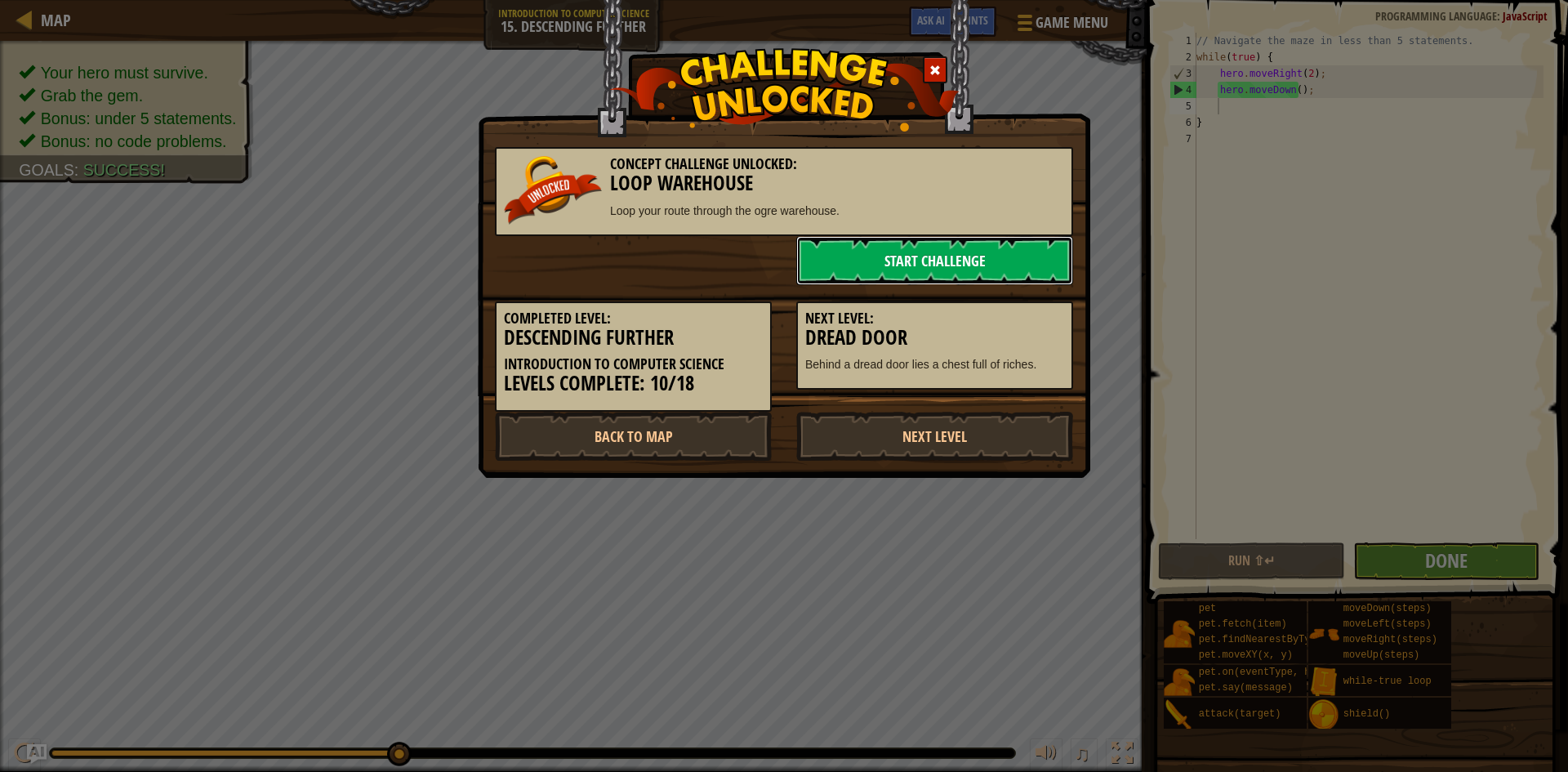
click at [873, 252] on link "Start Challenge" at bounding box center [935, 261] width 277 height 49
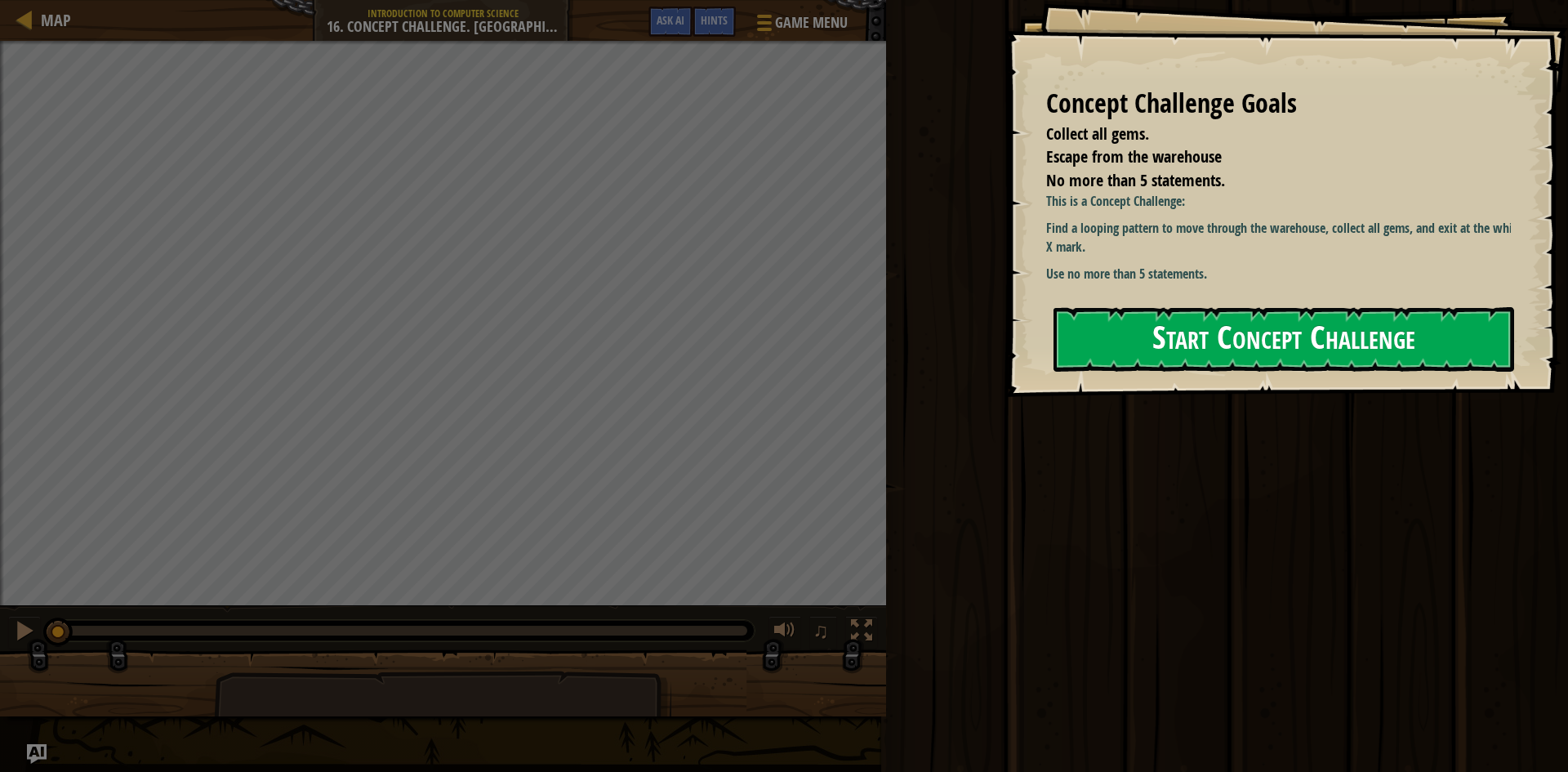
click at [1151, 325] on button "Start Concept Challenge" at bounding box center [1283, 339] width 461 height 65
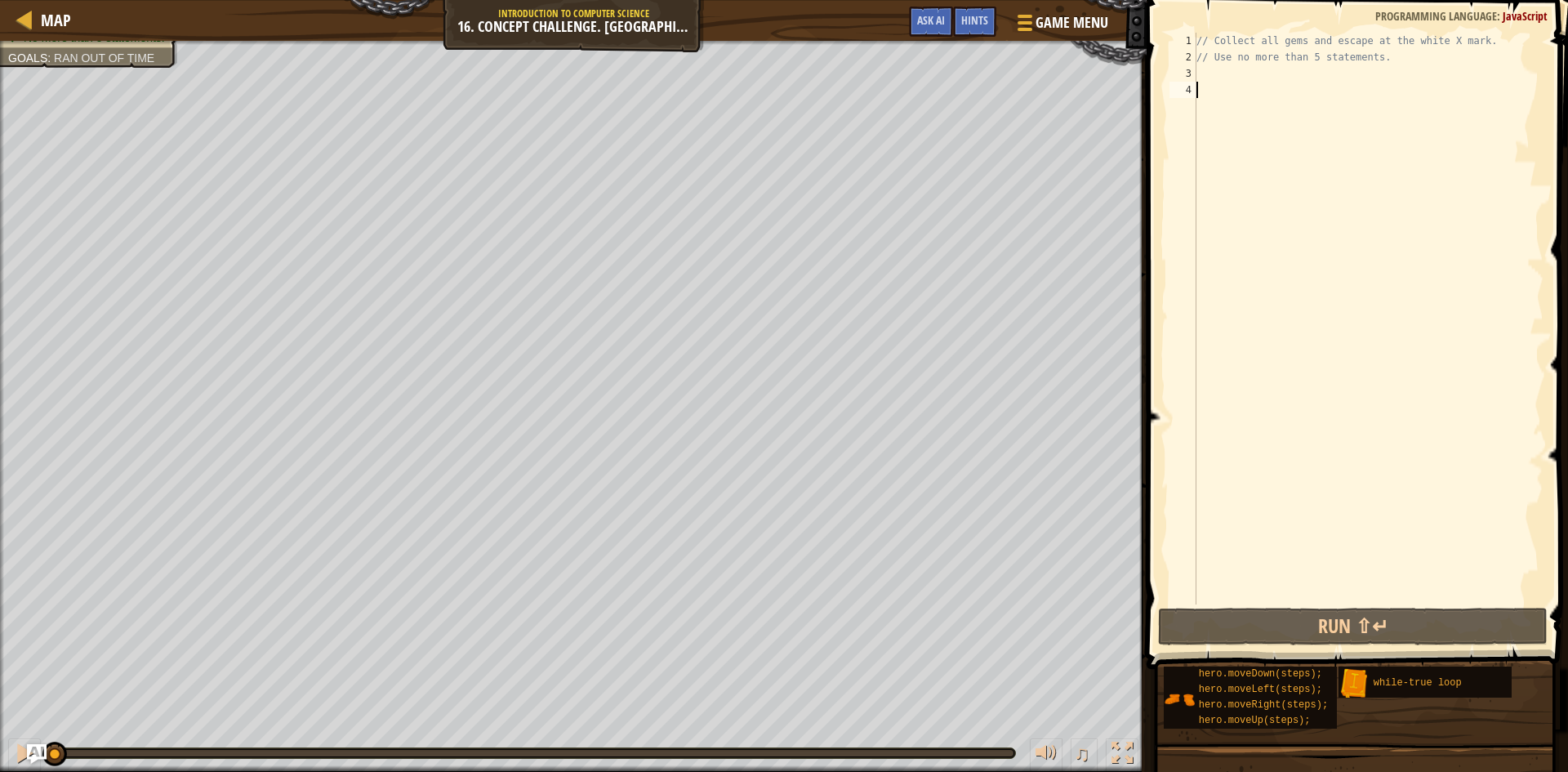
click at [1204, 58] on div "// Collect all gems and escape at the white X mark. // Use no more than 5 state…" at bounding box center [1368, 334] width 350 height 604
type textarea "// Use no more than 5 statements."
click at [1214, 74] on div "// Collect all gems and escape at the white X mark. // Use no more than 5 state…" at bounding box center [1368, 334] width 350 height 604
type textarea "w"
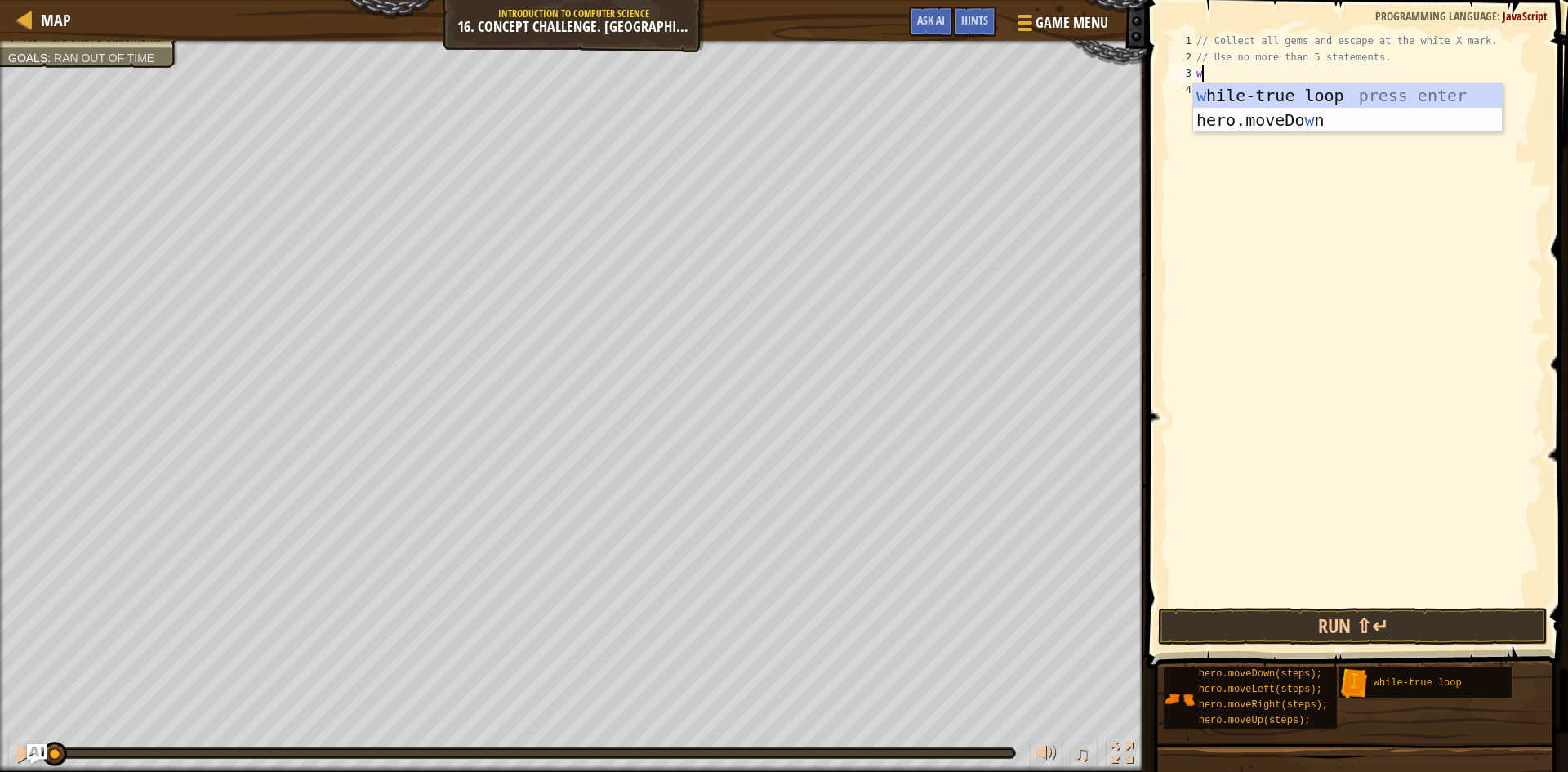
scroll to position [7, 0]
click at [1250, 96] on div "w [PERSON_NAME]-true loop press enter hero.moveDo w n press enter" at bounding box center [1347, 132] width 308 height 98
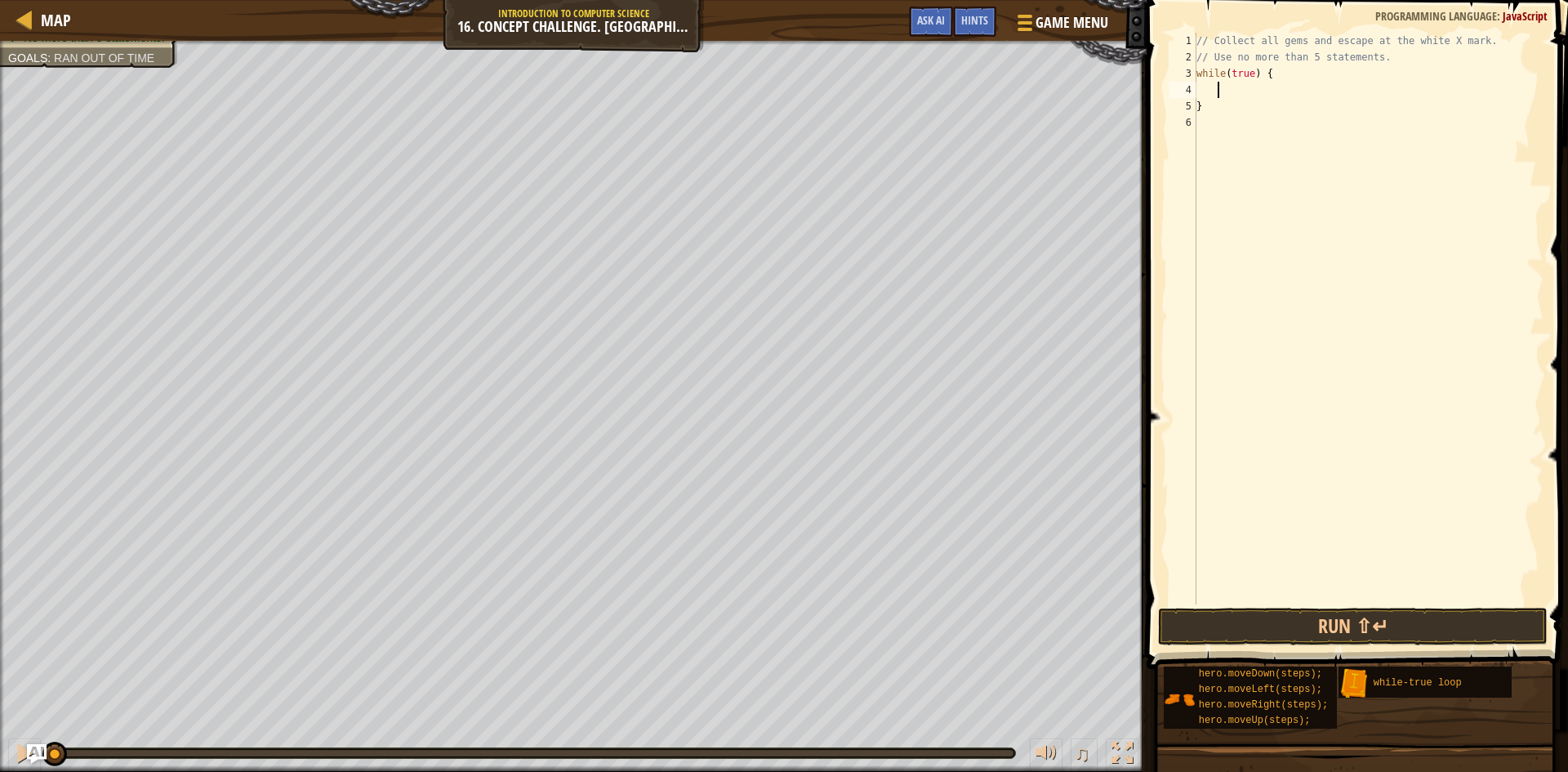
type textarea "m"
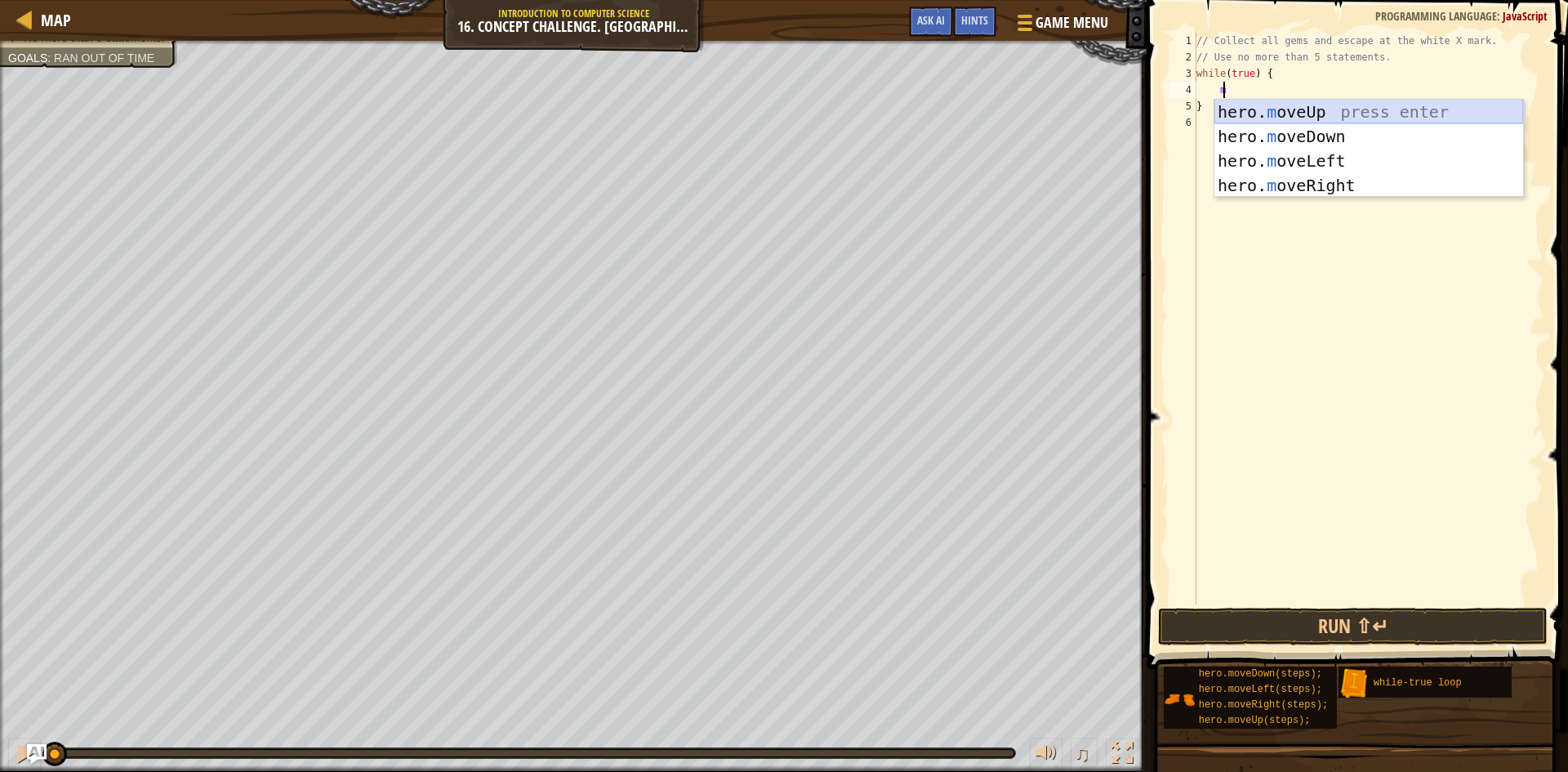
click at [1281, 104] on div "hero. m oveUp press enter hero. m oveDown press enter hero. m oveLeft press ent…" at bounding box center [1368, 173] width 308 height 147
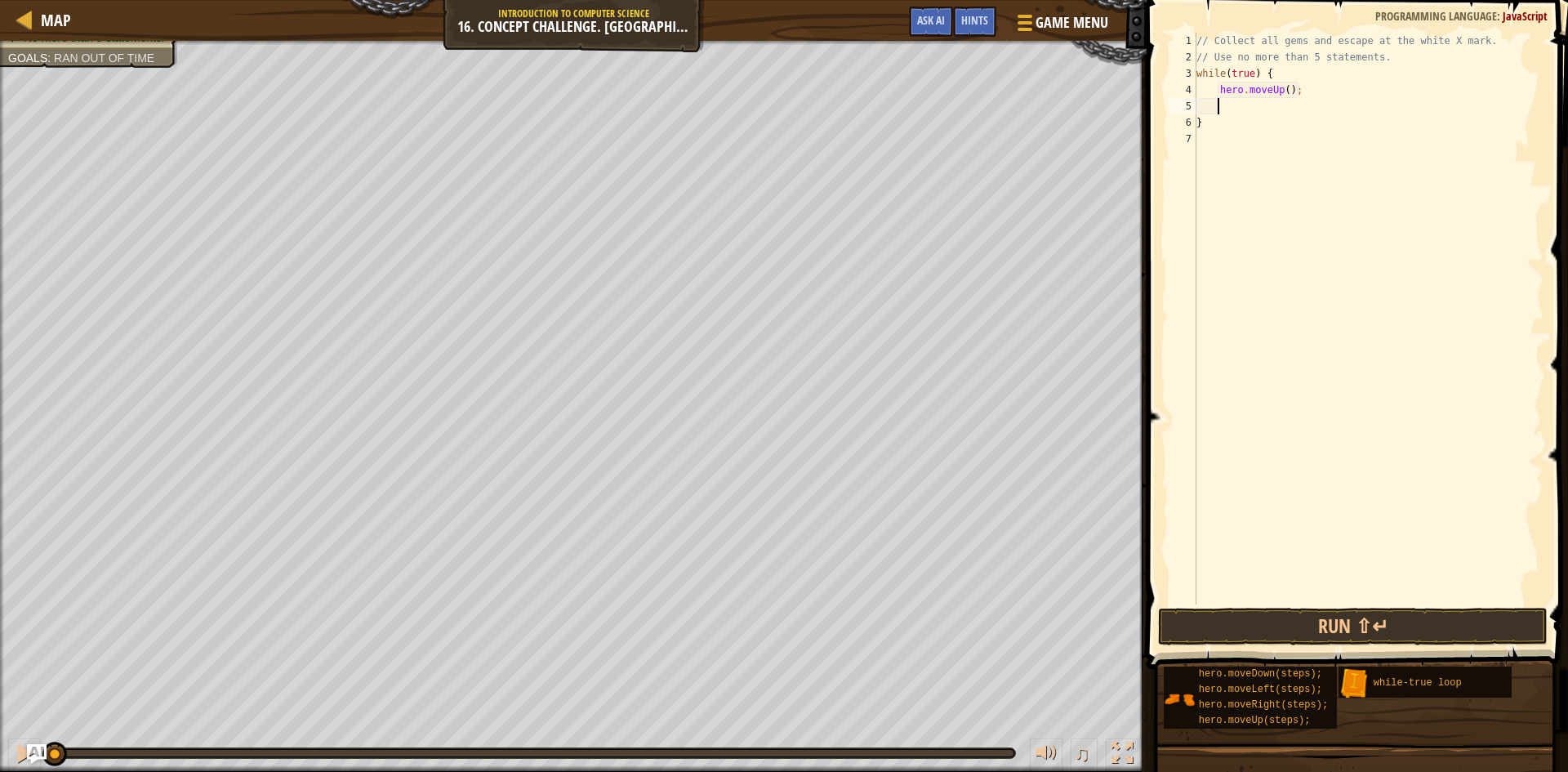
scroll to position [7, 1]
type textarea "m"
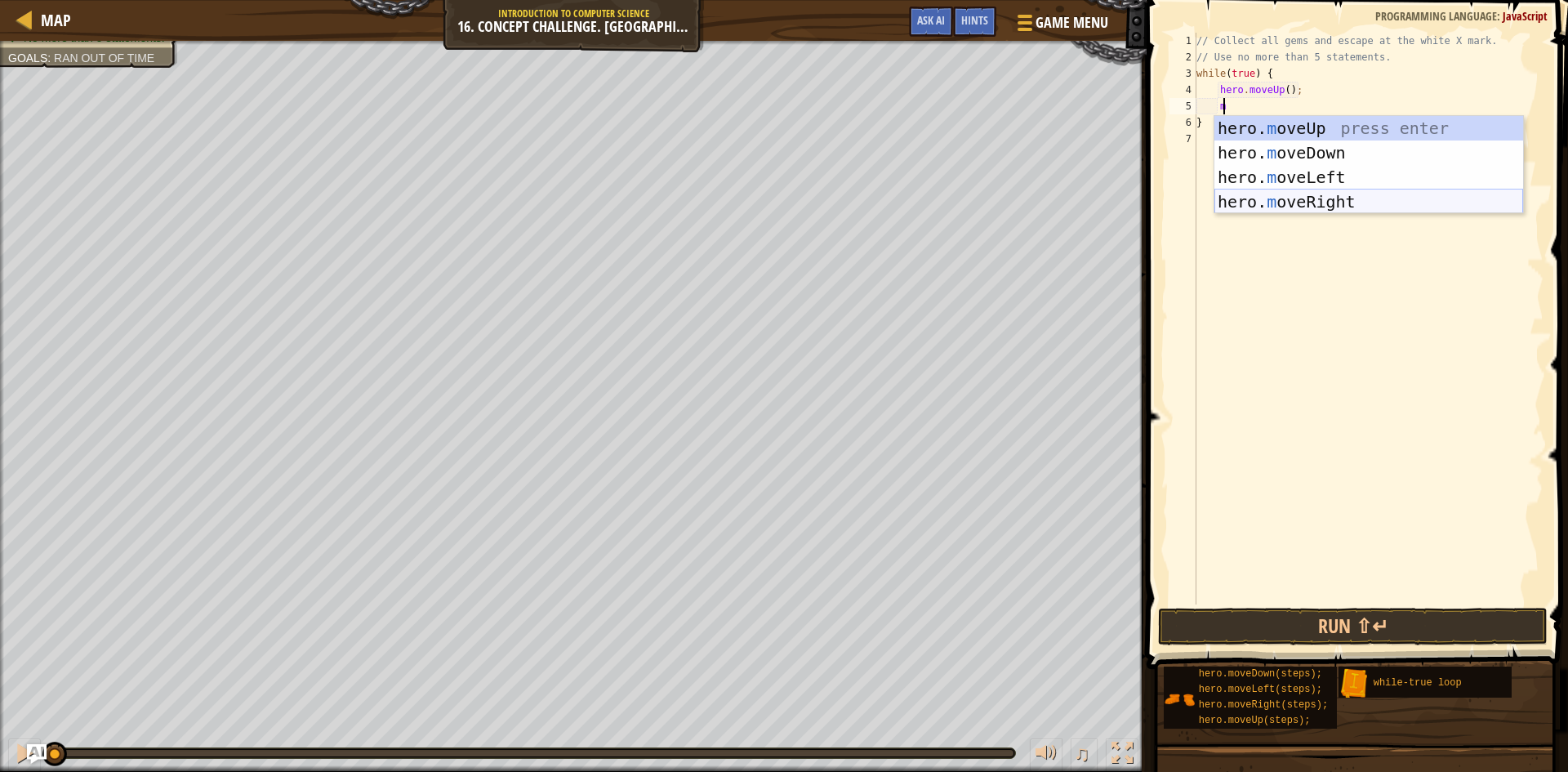
click at [1265, 195] on div "hero. m oveUp press enter hero. m oveDown press enter hero. m oveLeft press ent…" at bounding box center [1368, 190] width 308 height 147
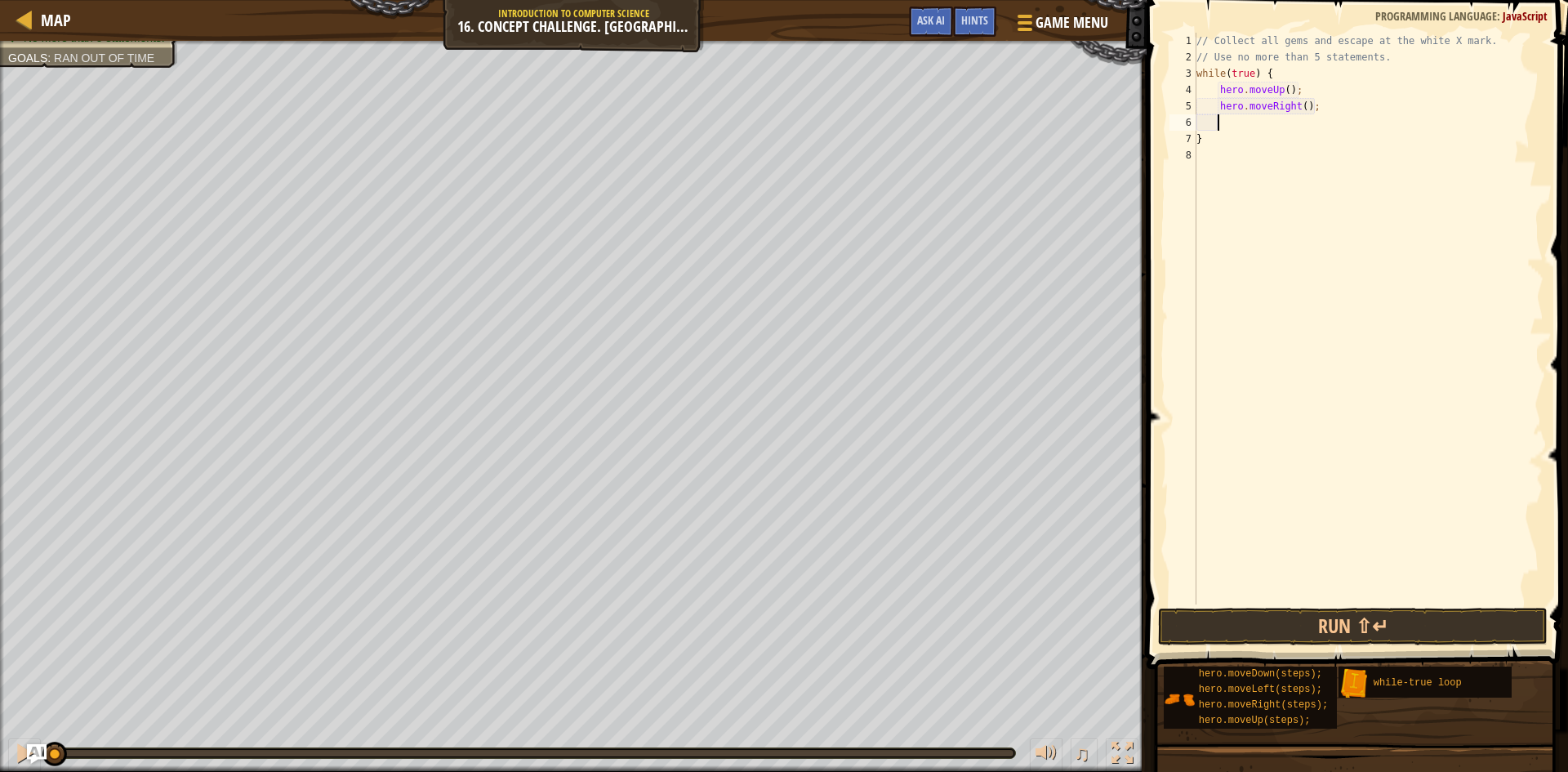
scroll to position [7, 1]
click at [1277, 620] on button "Run ⇧↵" at bounding box center [1353, 626] width 389 height 38
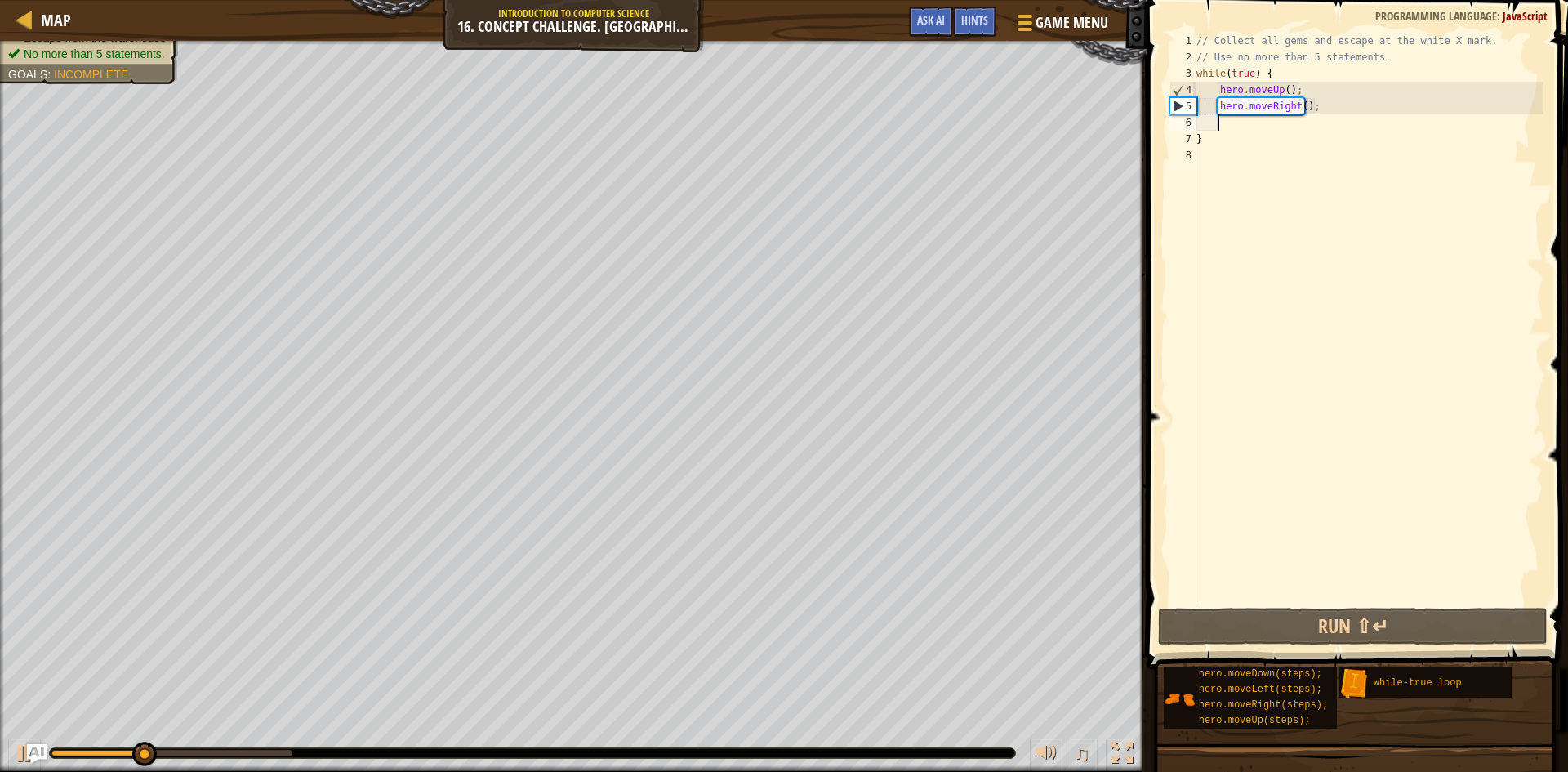
click at [1271, 88] on div "// Collect all gems and escape at the white X mark. // Use no more than 5 state…" at bounding box center [1368, 334] width 350 height 604
click at [1284, 89] on div "// Collect all gems and escape at the white X mark. // Use no more than 5 state…" at bounding box center [1368, 334] width 350 height 604
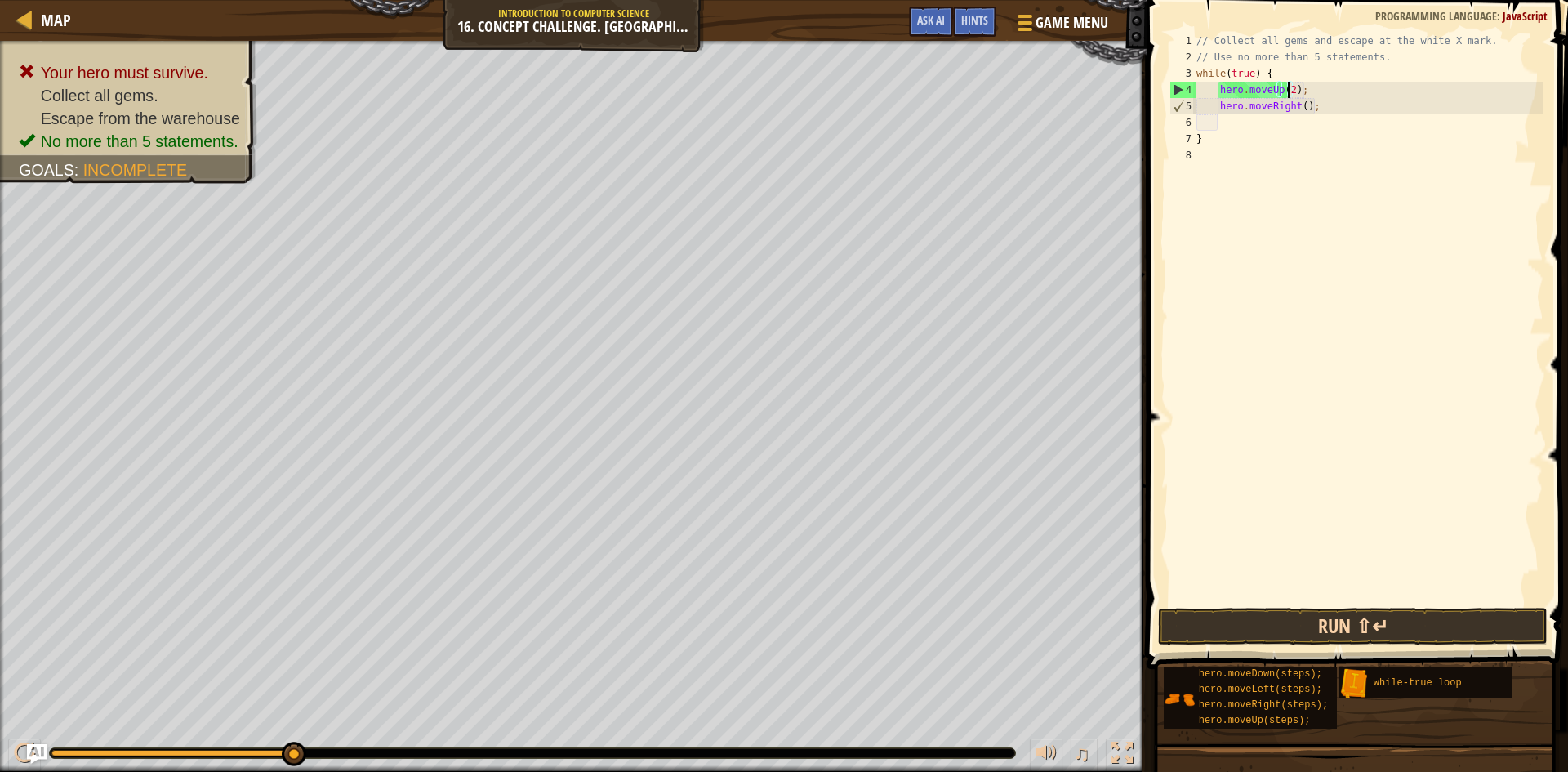
type textarea "hero.moveUp(2);"
click at [1274, 622] on button "Run ⇧↵" at bounding box center [1353, 626] width 389 height 38
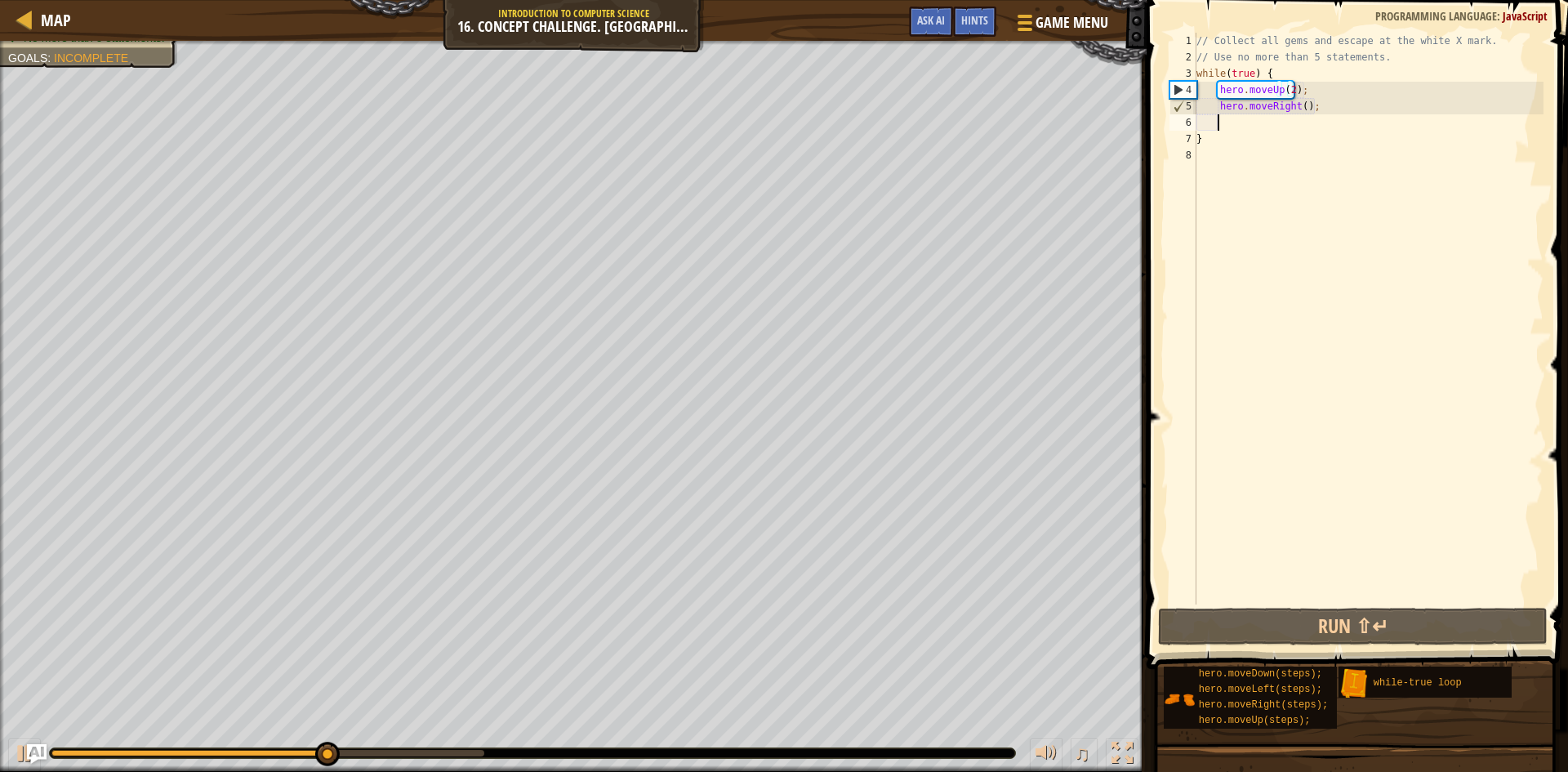
click at [1229, 119] on div "// Collect all gems and escape at the white X mark. // Use no more than 5 state…" at bounding box center [1368, 334] width 350 height 604
click at [1211, 154] on div "// Collect all gems and escape at the white X mark. // Use no more than 5 state…" at bounding box center [1368, 334] width 350 height 604
click at [1259, 121] on div "// Collect all gems and escape at the white X mark. // Use no more than 5 state…" at bounding box center [1368, 334] width 350 height 604
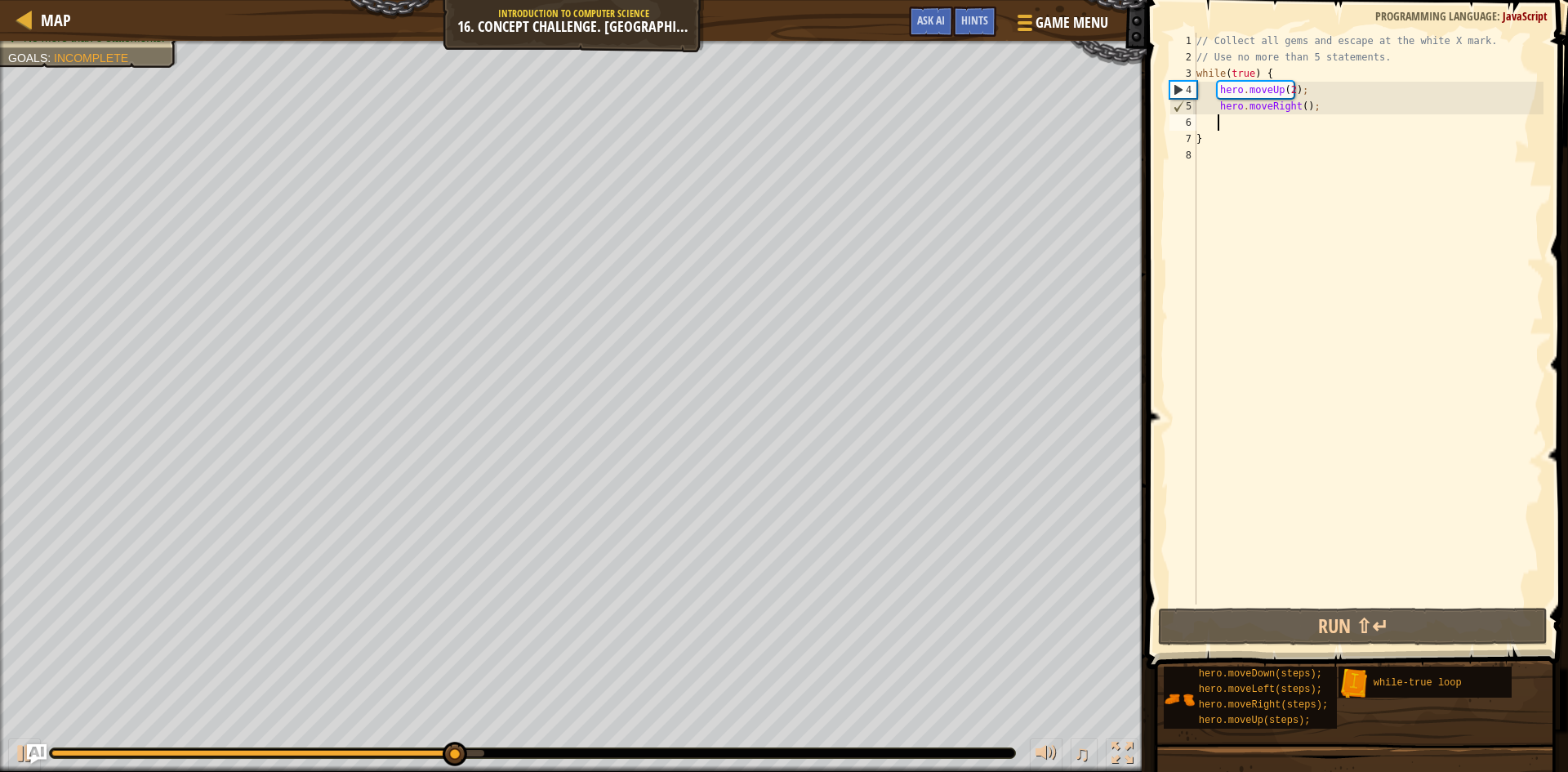
type textarea "m"
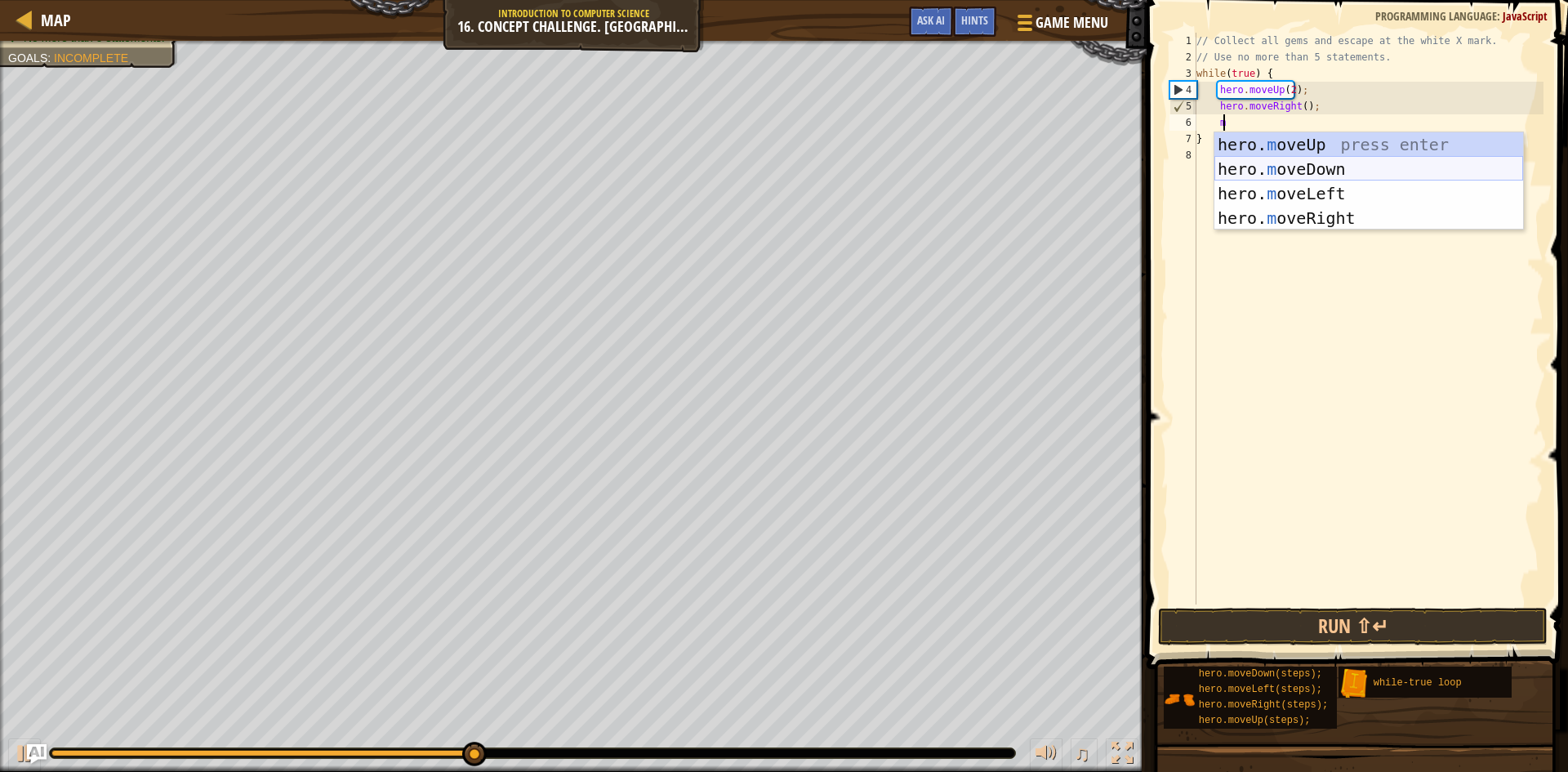
click at [1257, 170] on div "hero. m oveUp press enter hero. m oveDown press enter hero. m oveLeft press ent…" at bounding box center [1368, 206] width 308 height 147
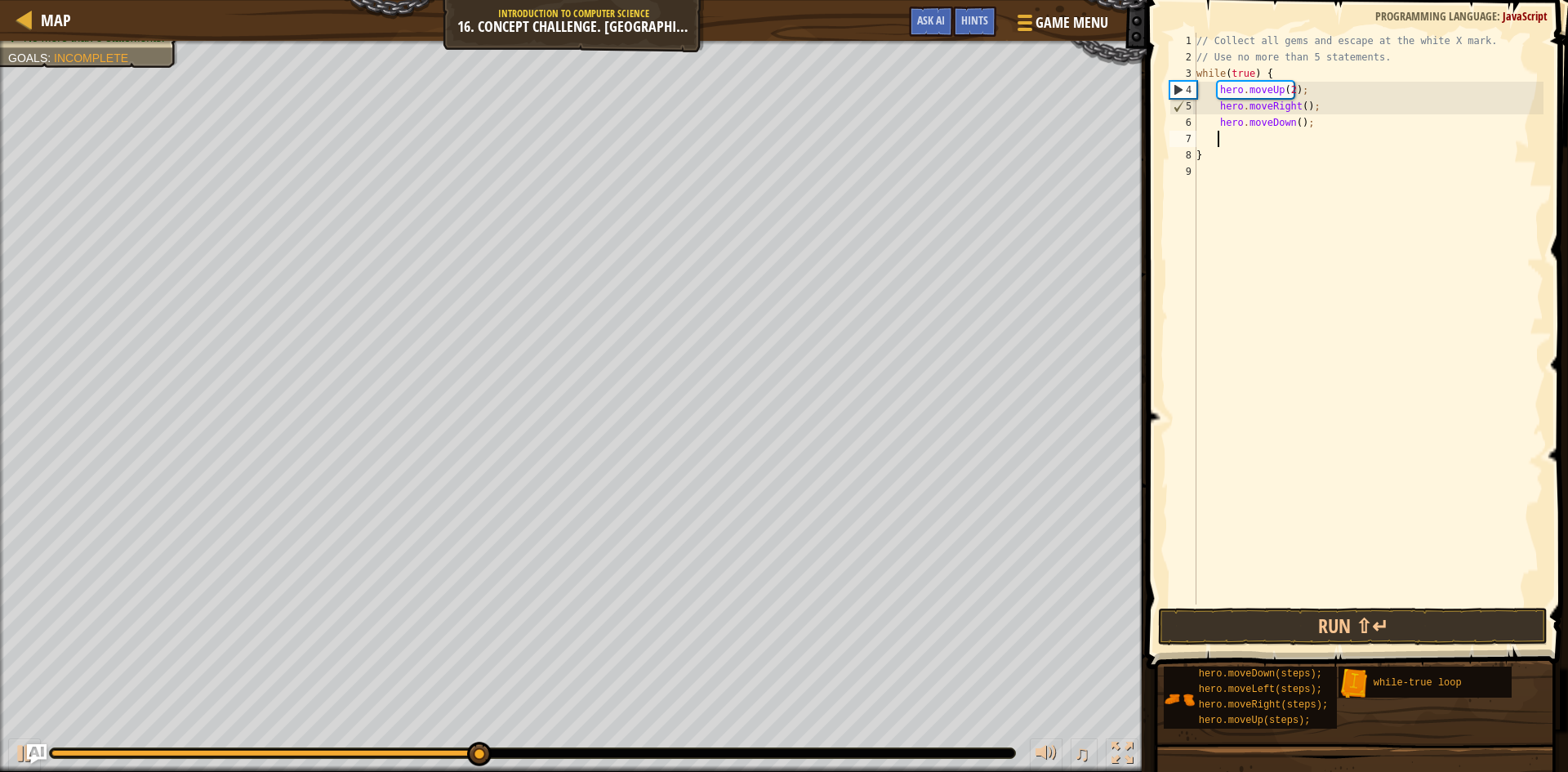
scroll to position [7, 1]
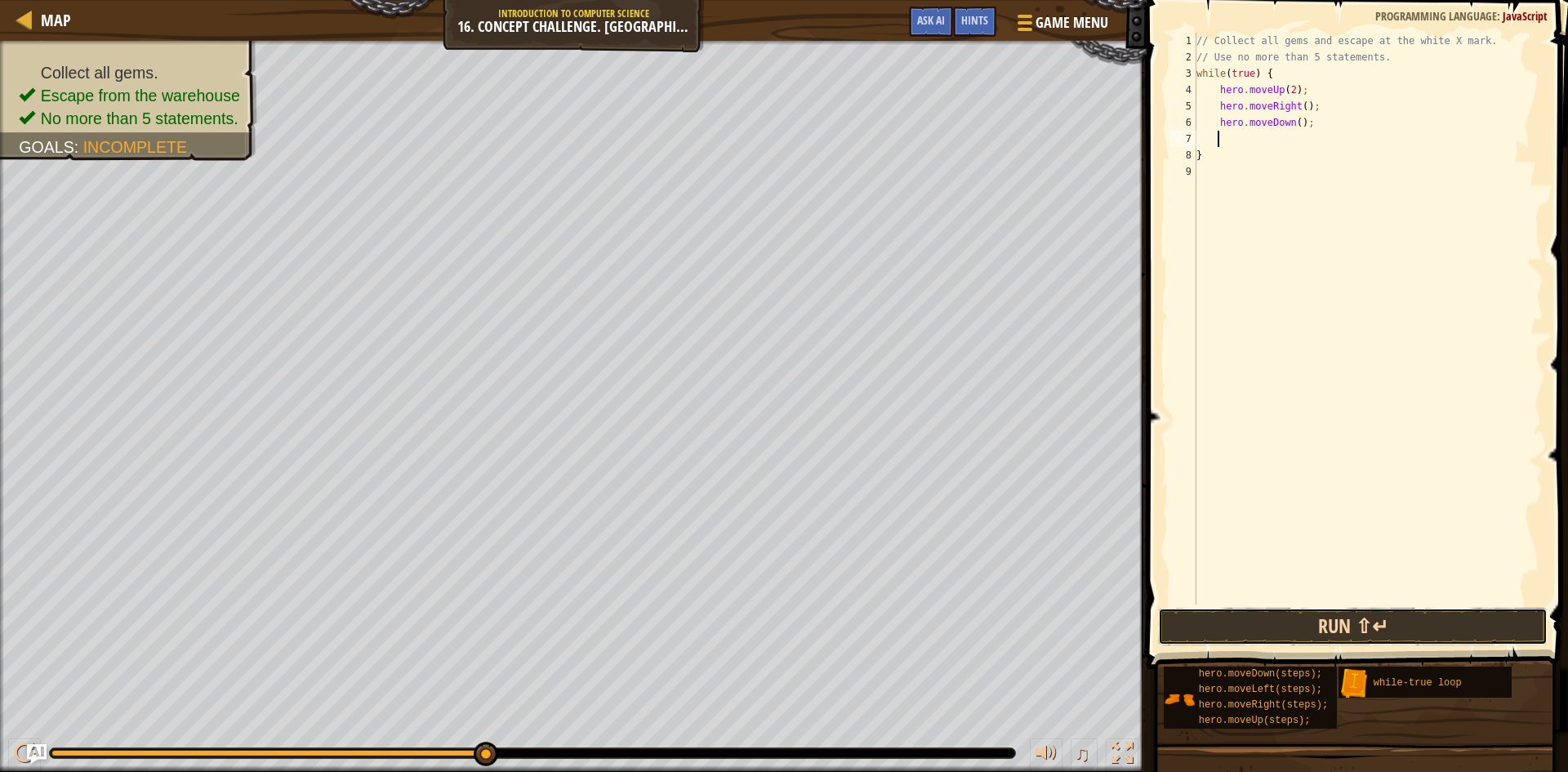
click at [1227, 615] on button "Run ⇧↵" at bounding box center [1353, 626] width 389 height 38
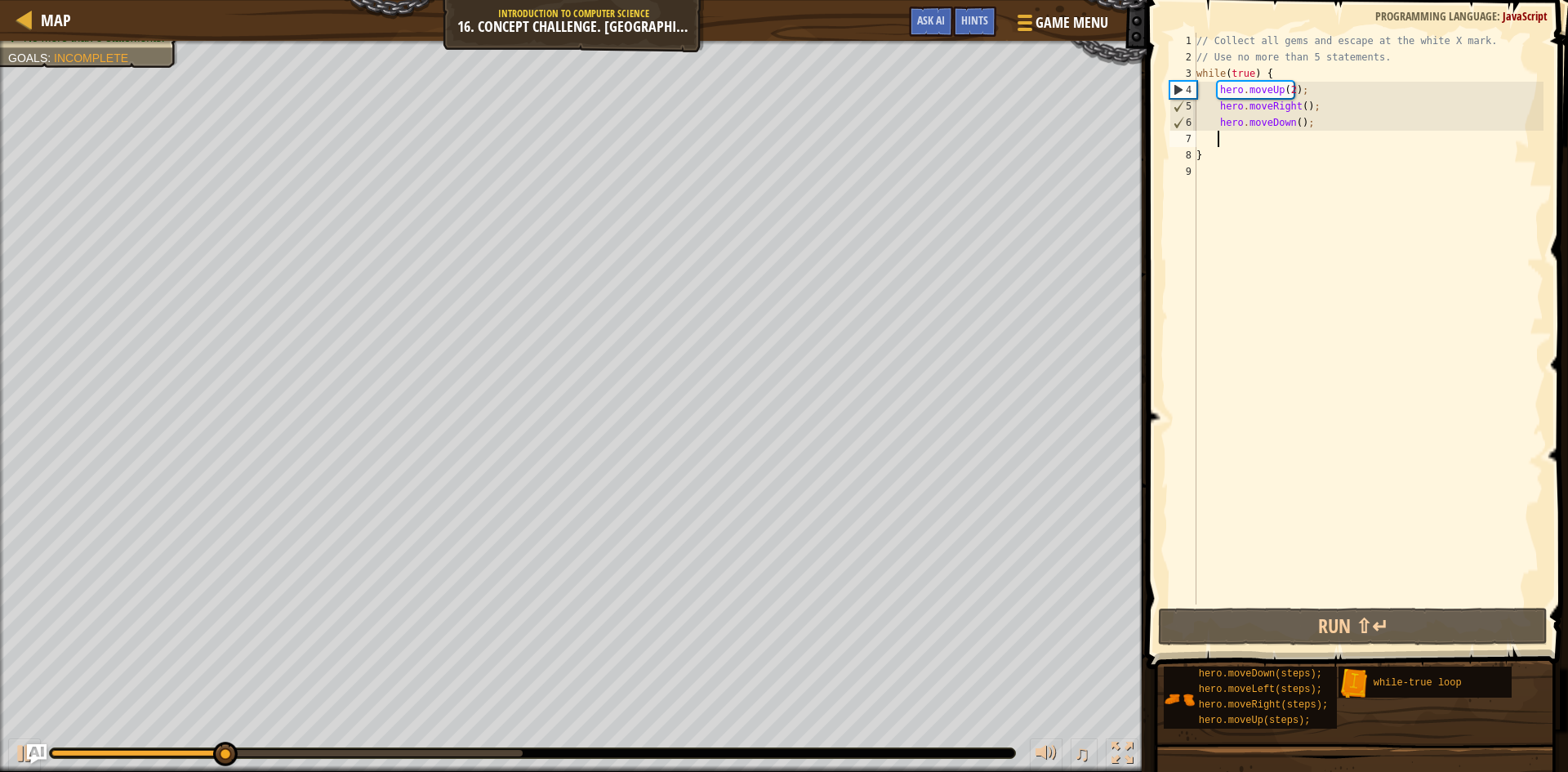
type textarea "m"
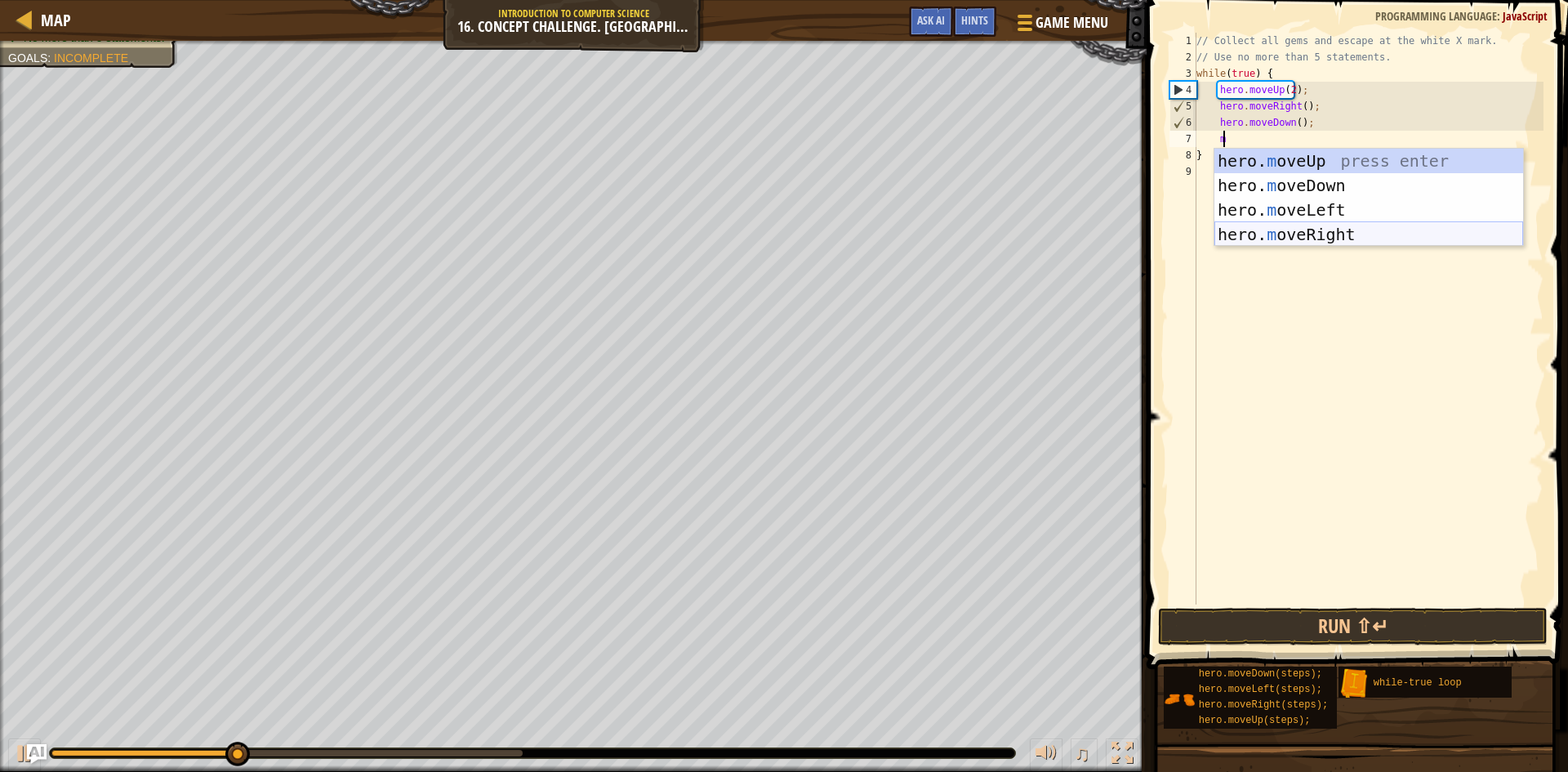
click at [1276, 236] on div "hero. m oveUp press enter hero. m oveDown press enter hero. m oveLeft press ent…" at bounding box center [1368, 222] width 308 height 147
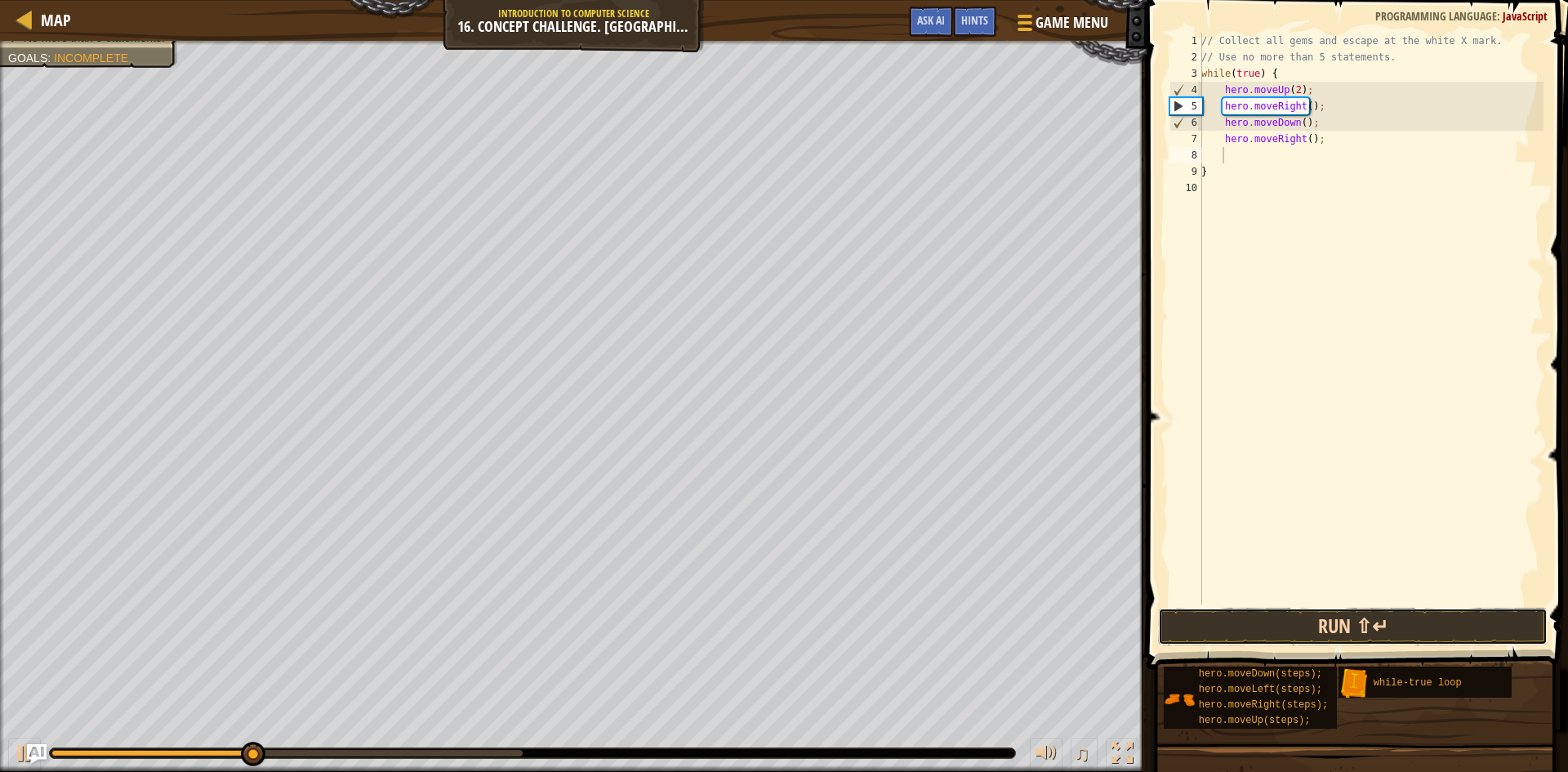
click at [1235, 633] on button "Run ⇧↵" at bounding box center [1353, 626] width 389 height 38
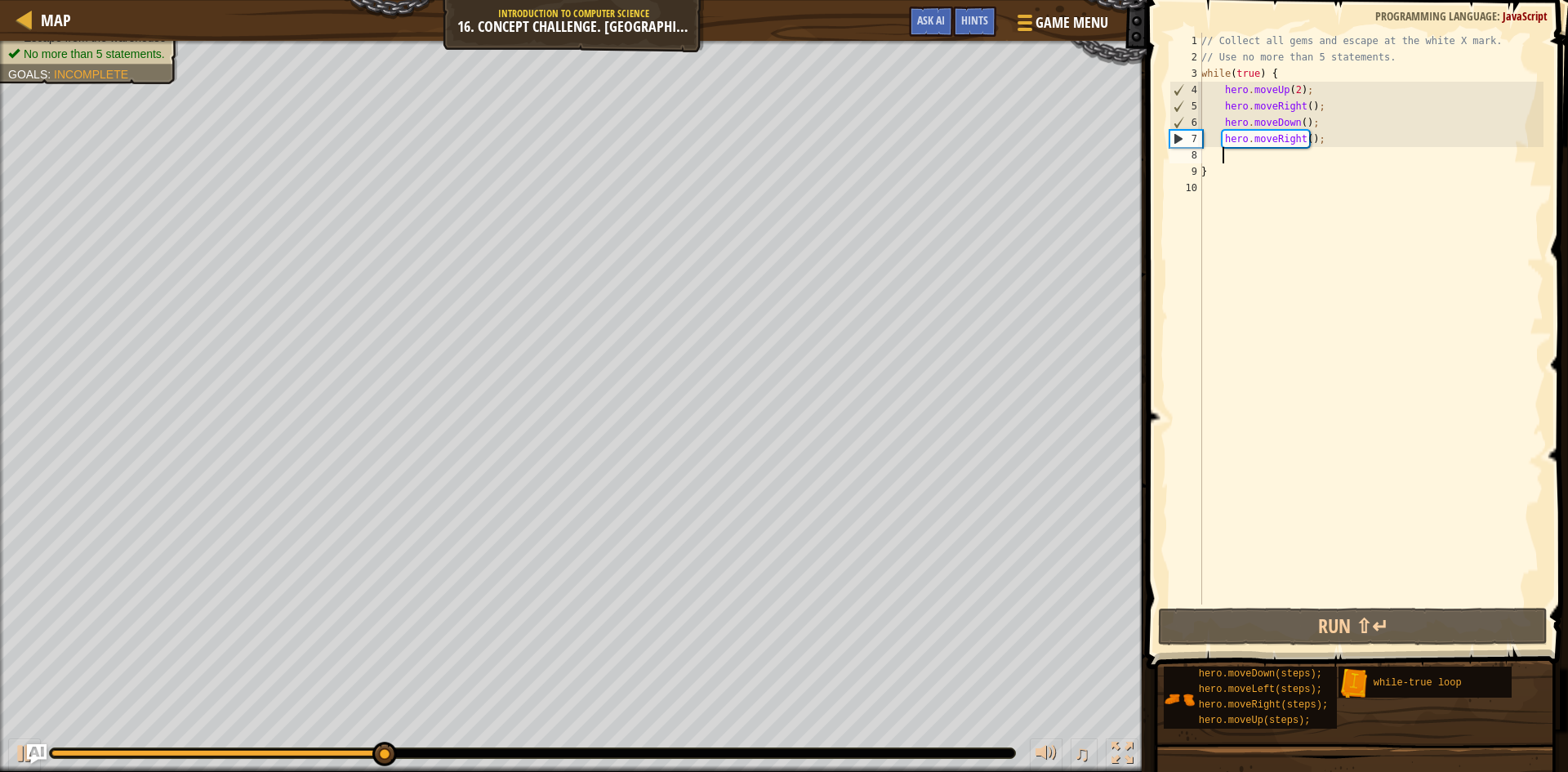
type textarea "m"
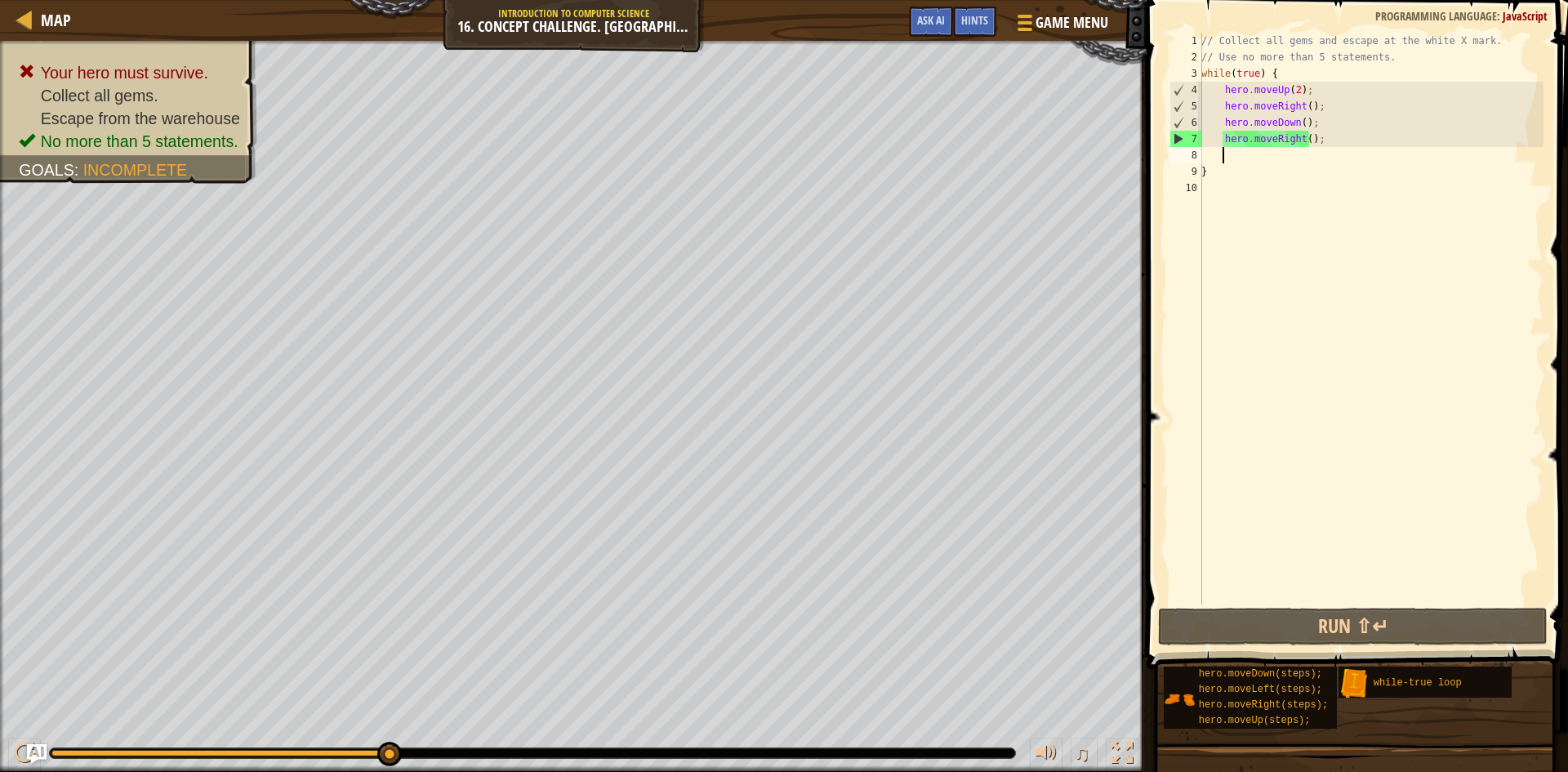
click at [1257, 97] on div "// Collect all gems and escape at the white X mark. // Use no more than 5 state…" at bounding box center [1371, 334] width 345 height 604
click at [1304, 109] on div "// Collect all gems and escape at the white X mark. // Use no more than 5 state…" at bounding box center [1371, 334] width 345 height 604
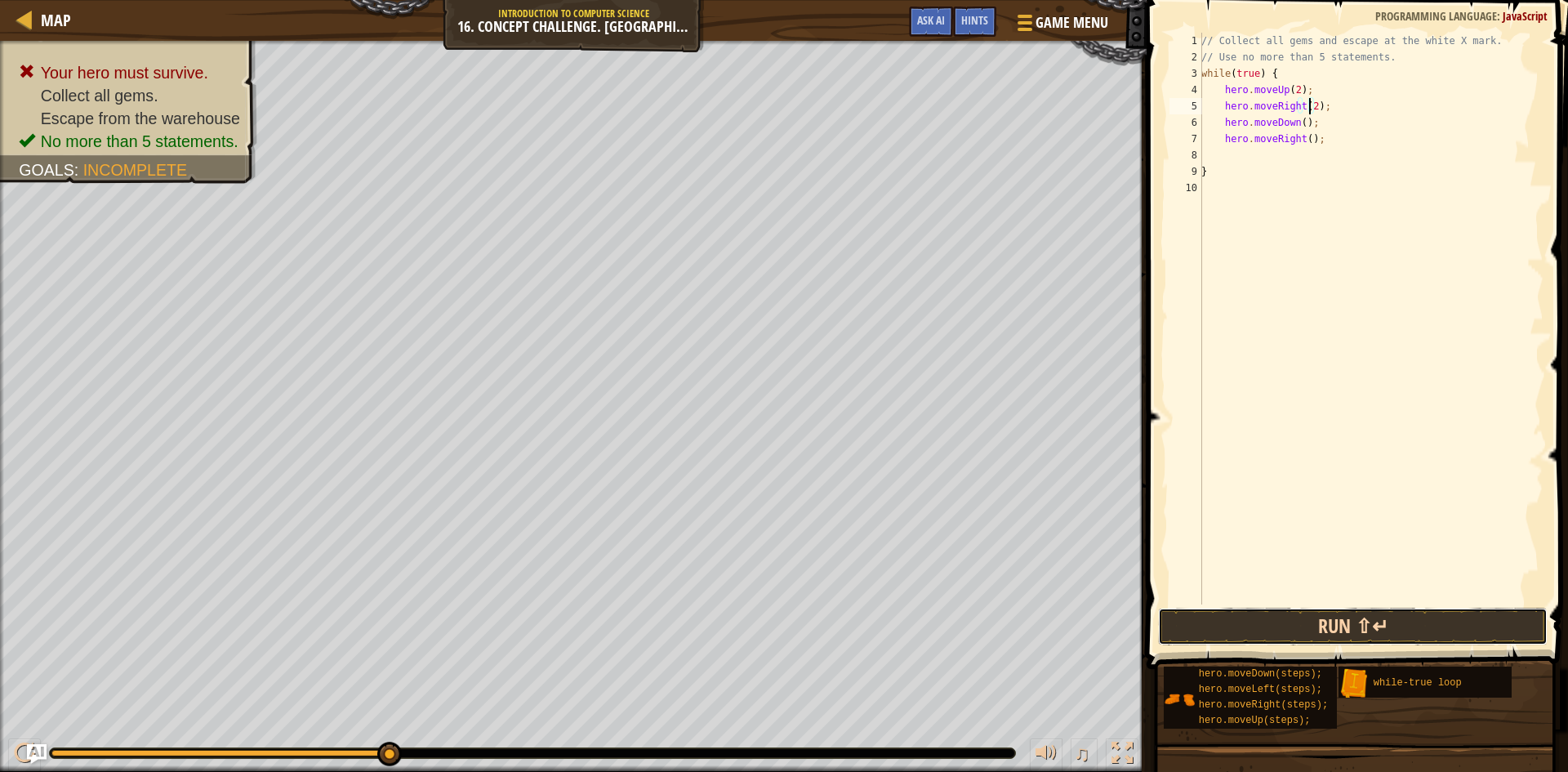
click at [1249, 617] on button "Run ⇧↵" at bounding box center [1353, 626] width 389 height 38
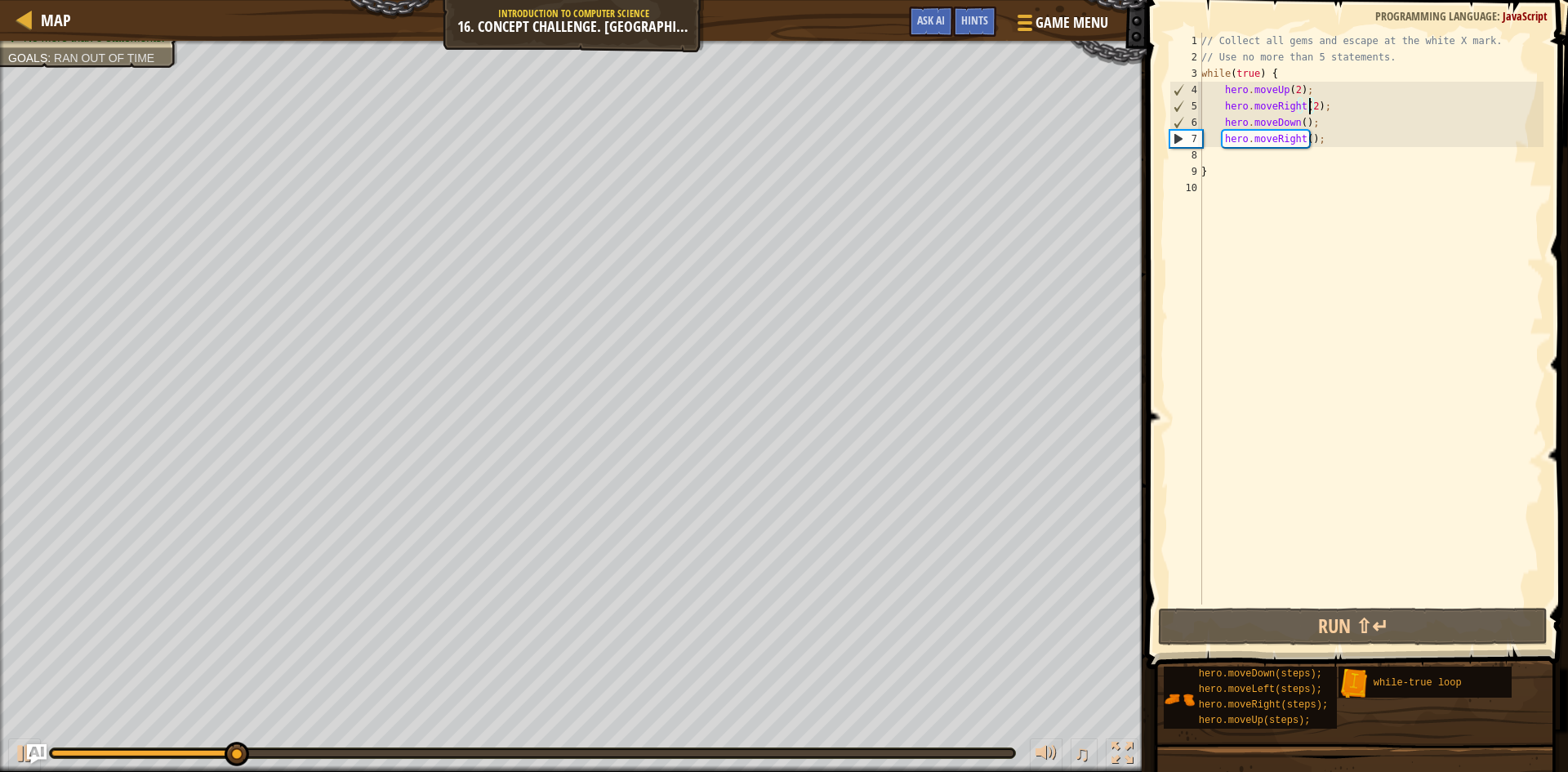
click at [1319, 121] on div "// Collect all gems and escape at the white X mark. // Use no more than 5 state…" at bounding box center [1371, 334] width 345 height 604
type textarea "hero.moveDown();"
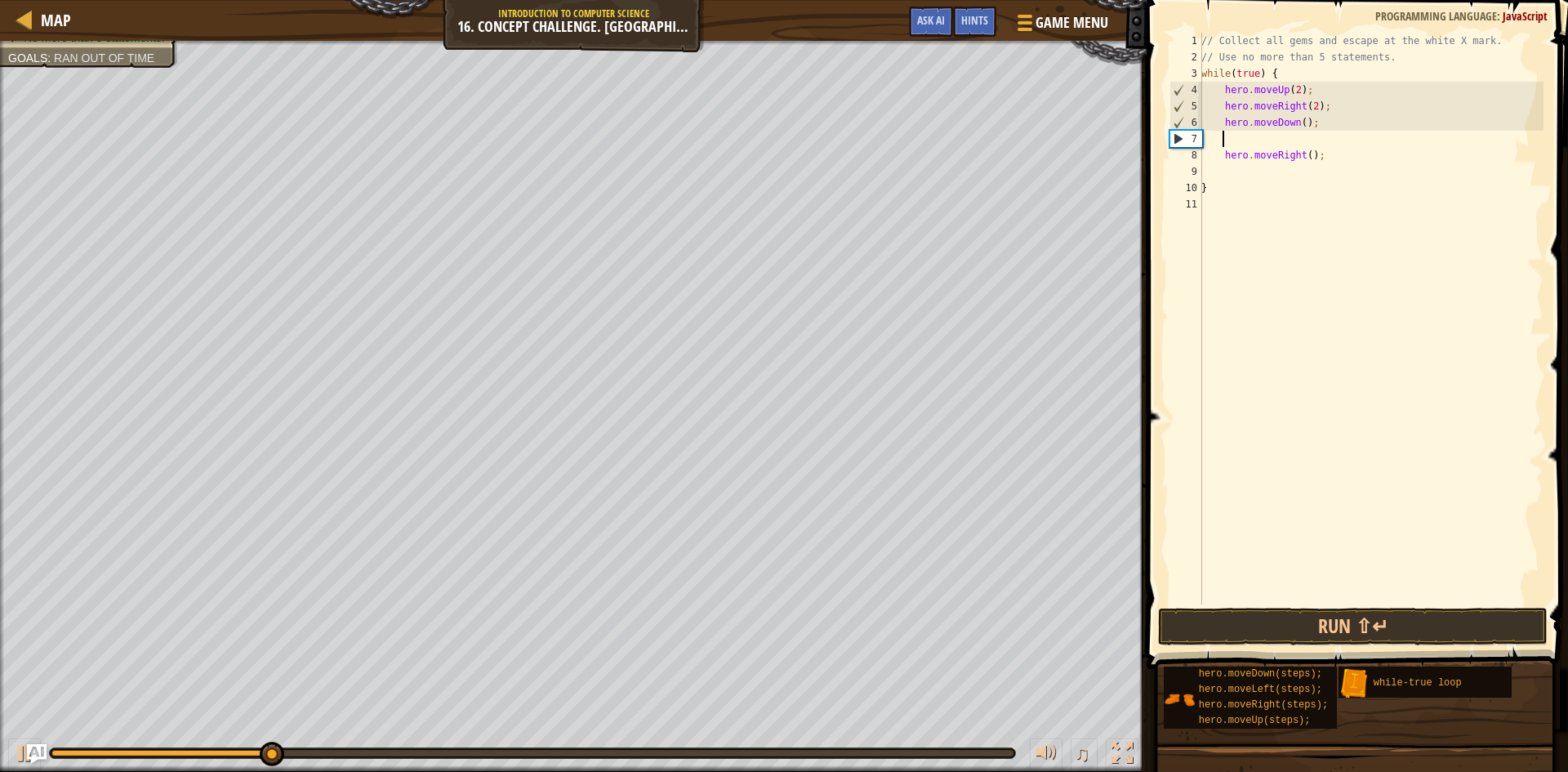
type textarea "m"
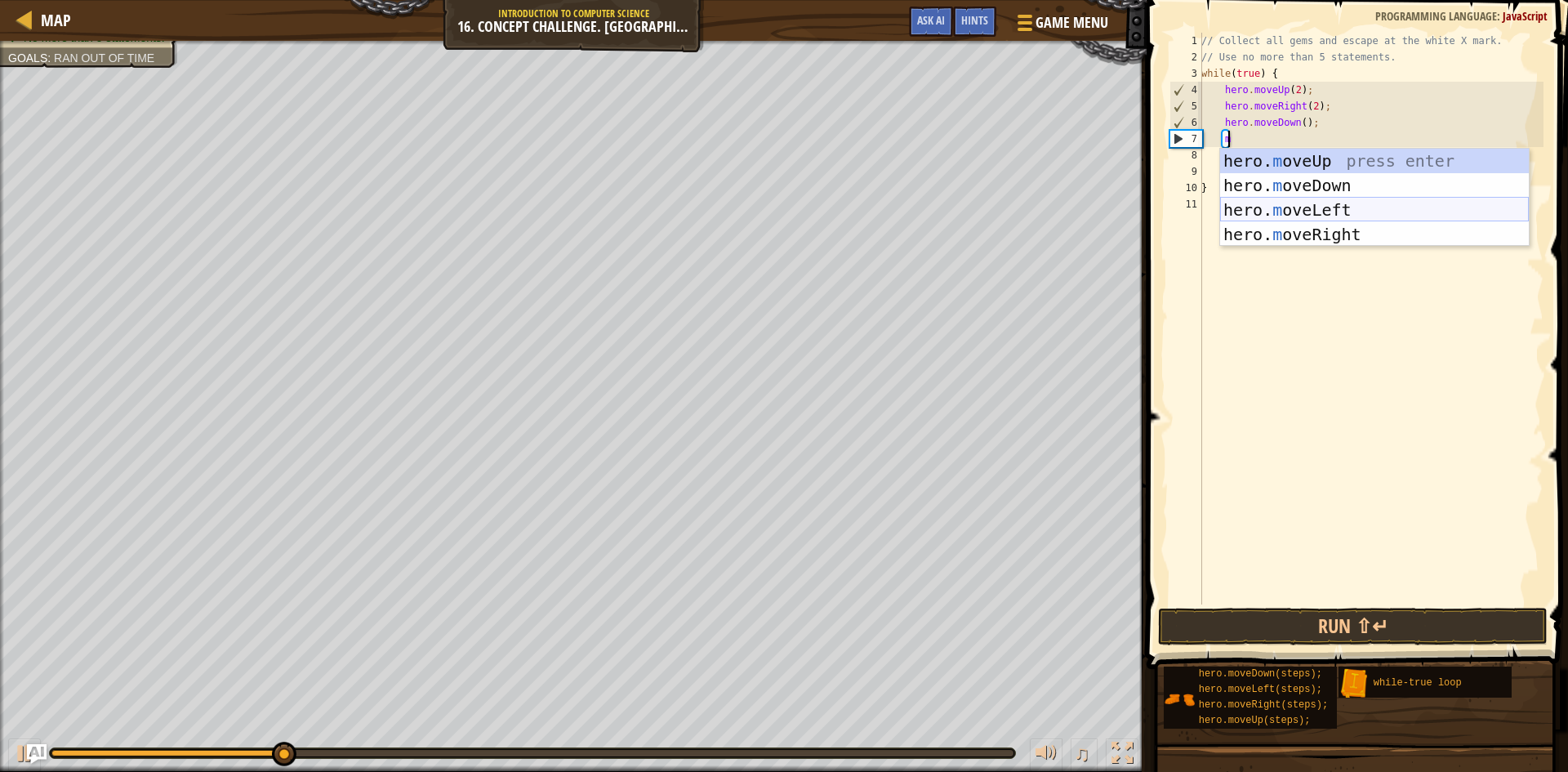
click at [1325, 210] on div "hero. m oveUp press enter hero. m oveDown press enter hero. m oveLeft press ent…" at bounding box center [1374, 222] width 308 height 147
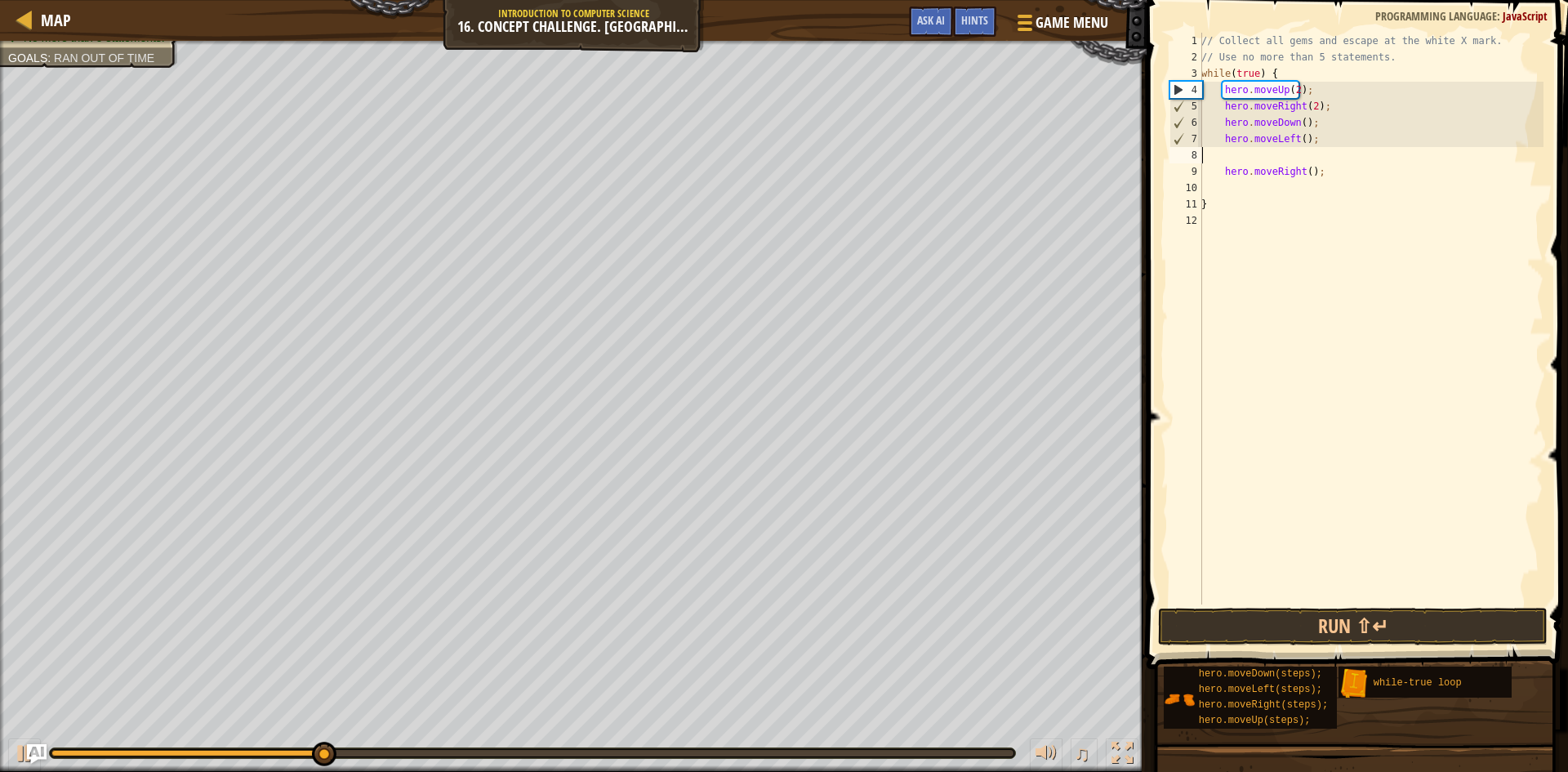
scroll to position [7, 0]
type textarea "hero.moveLeft();"
click at [1260, 616] on button "Run ⇧↵" at bounding box center [1353, 626] width 389 height 38
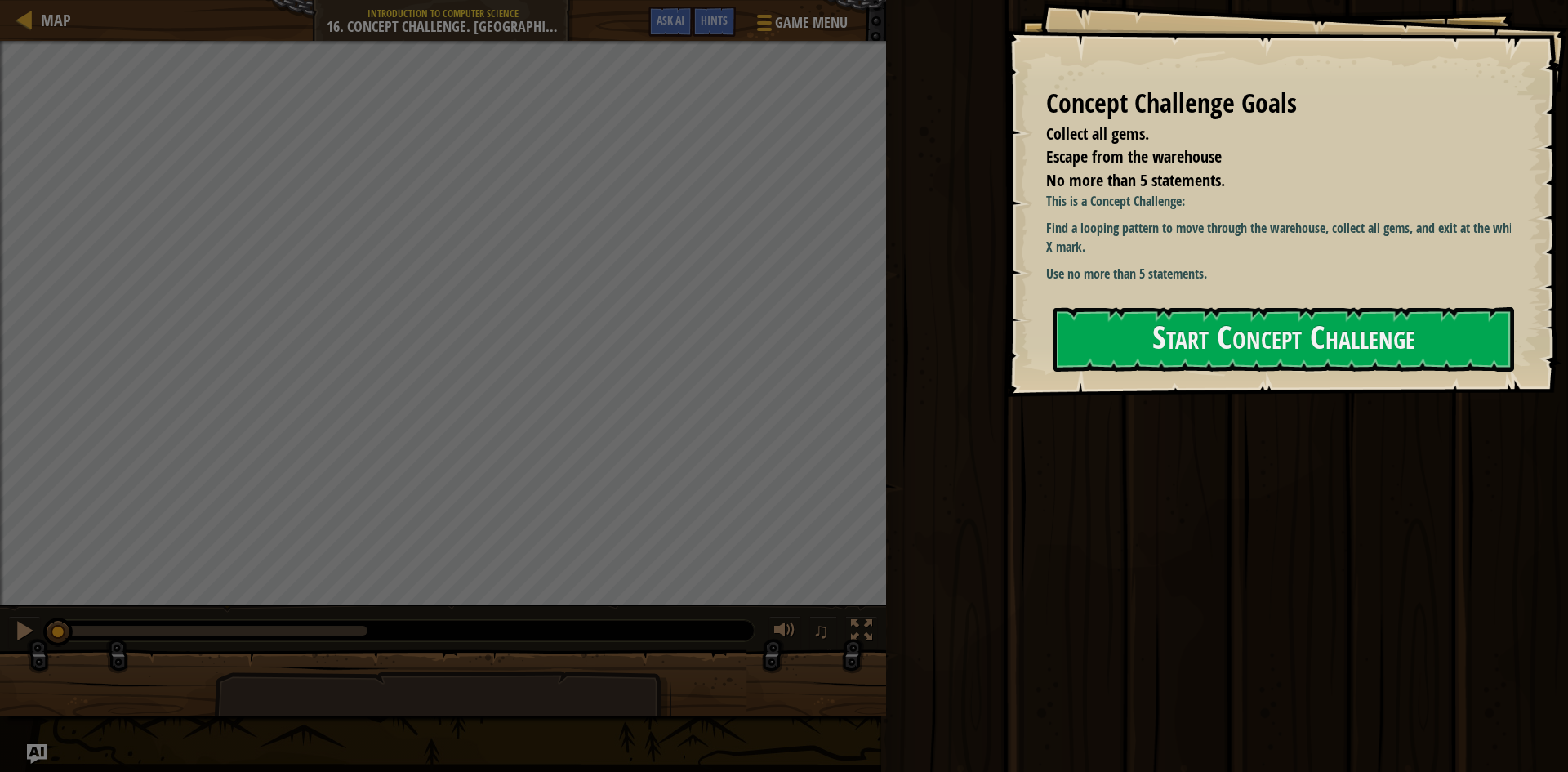
click at [984, 319] on div "Run ⇧↵ Submit Done" at bounding box center [1224, 382] width 687 height 764
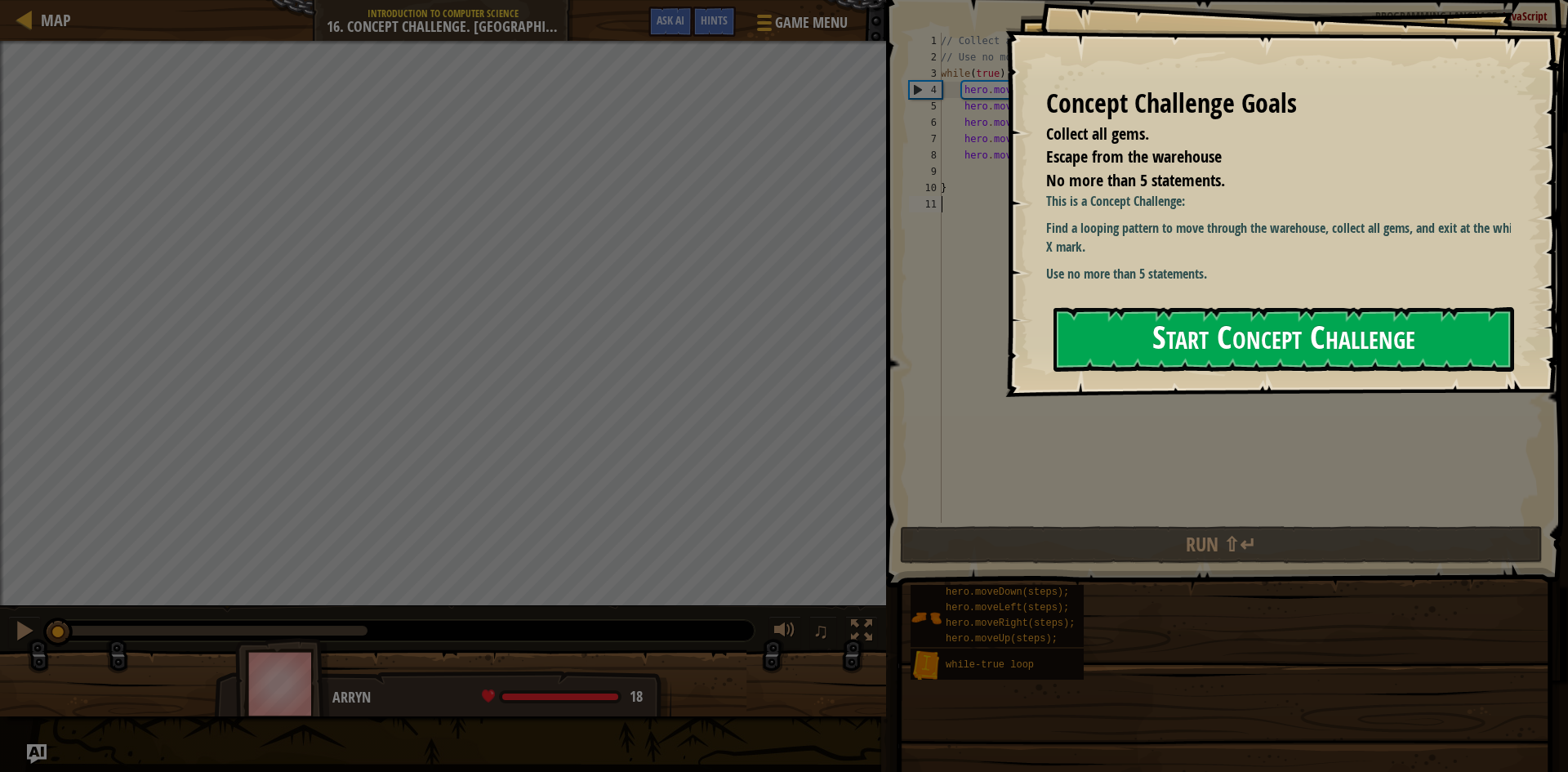
click at [1108, 321] on button "Start Concept Challenge" at bounding box center [1283, 339] width 461 height 65
